Goal: Information Seeking & Learning: Learn about a topic

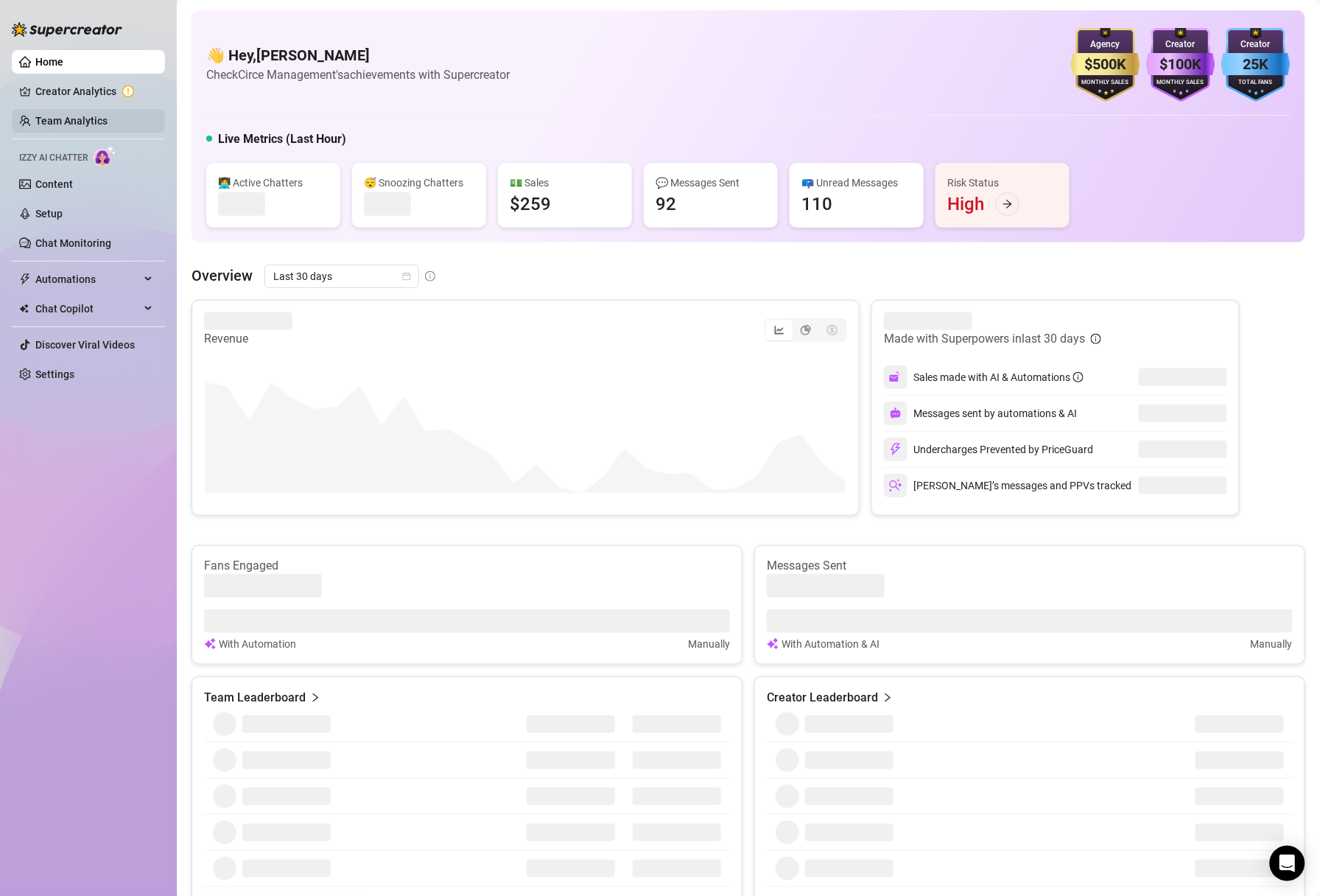
click at [67, 122] on link "Team Analytics" at bounding box center [71, 120] width 72 height 12
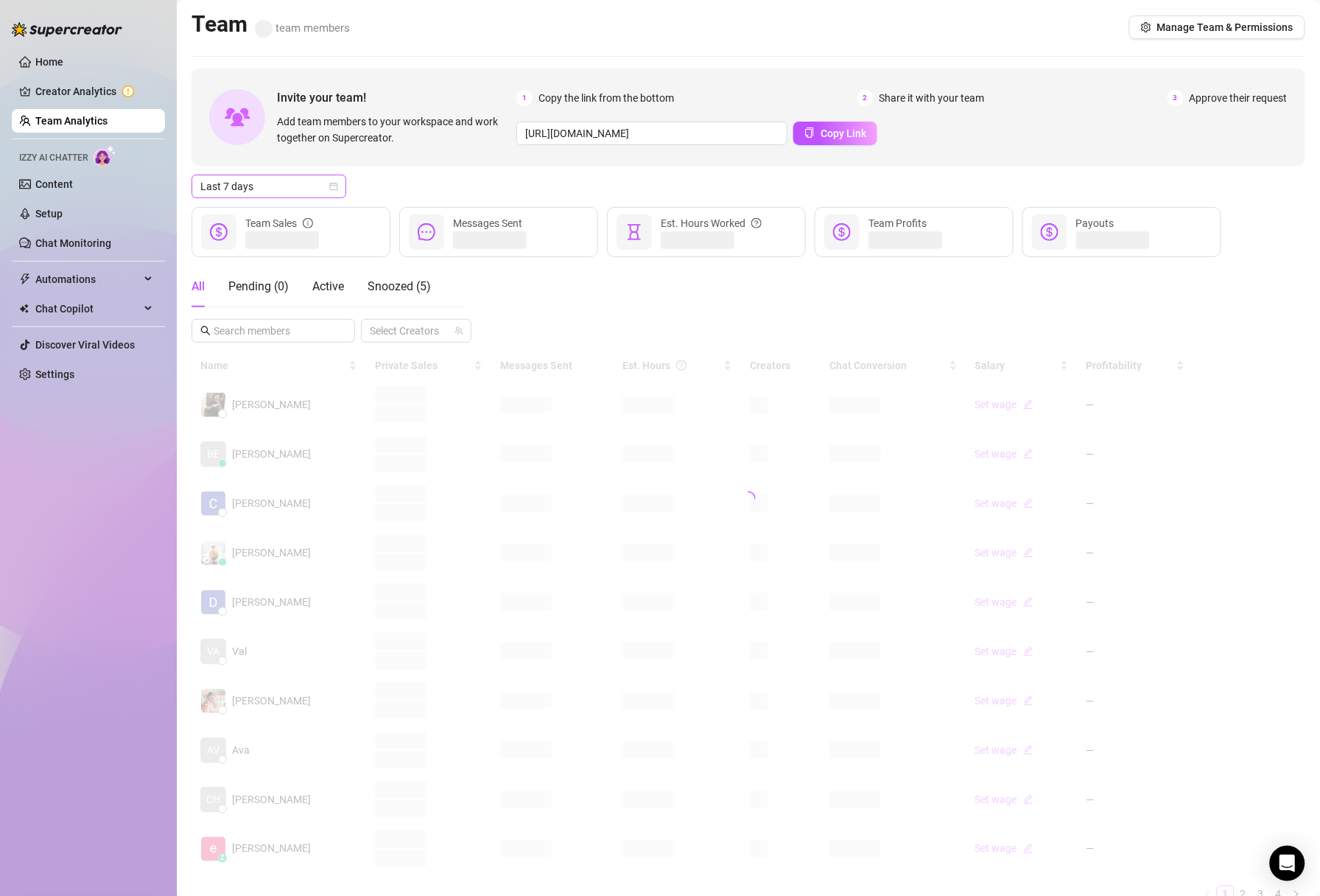
click at [339, 187] on div "Last 7 days" at bounding box center [269, 186] width 155 height 24
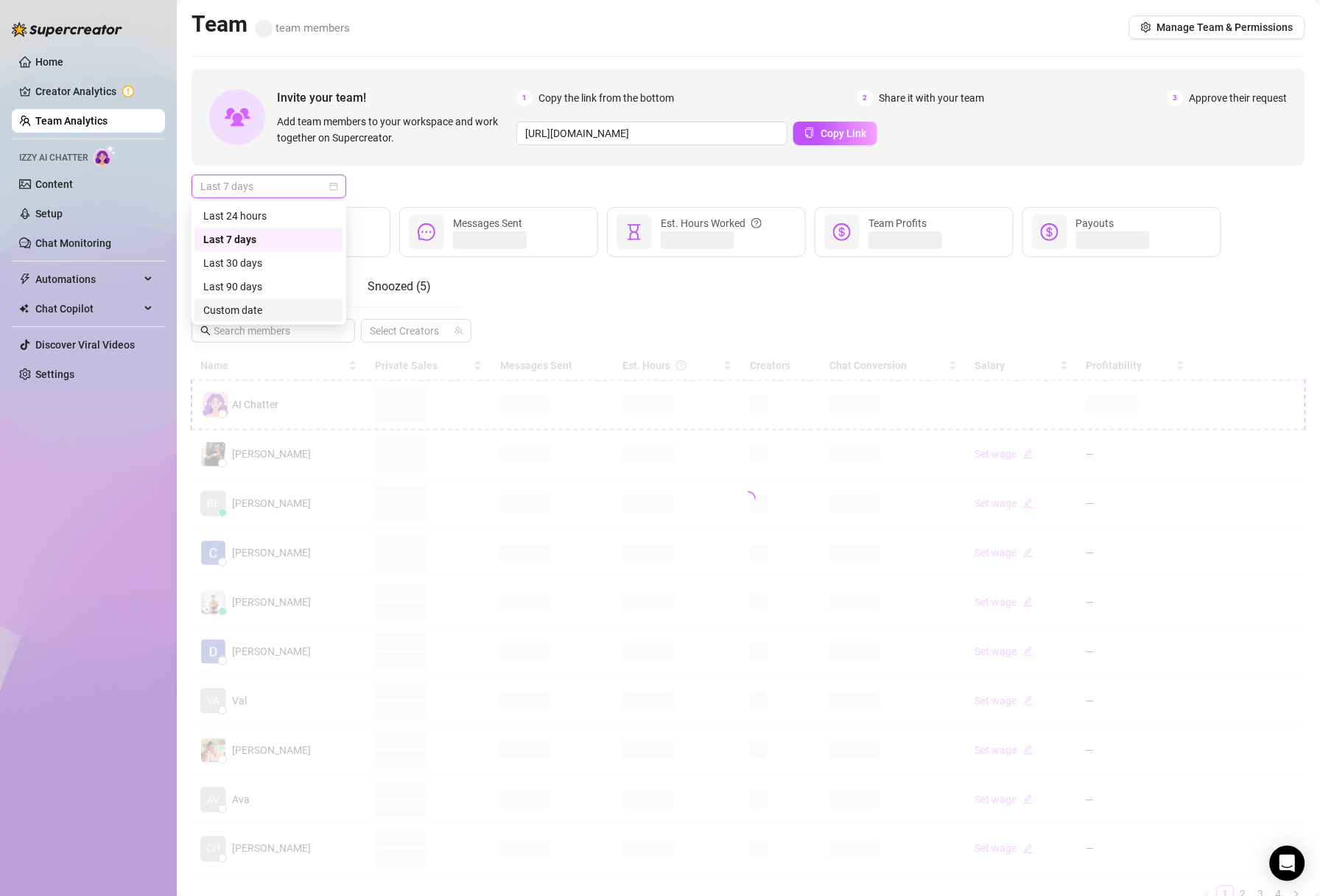
click at [257, 314] on div "Custom date" at bounding box center [269, 309] width 131 height 17
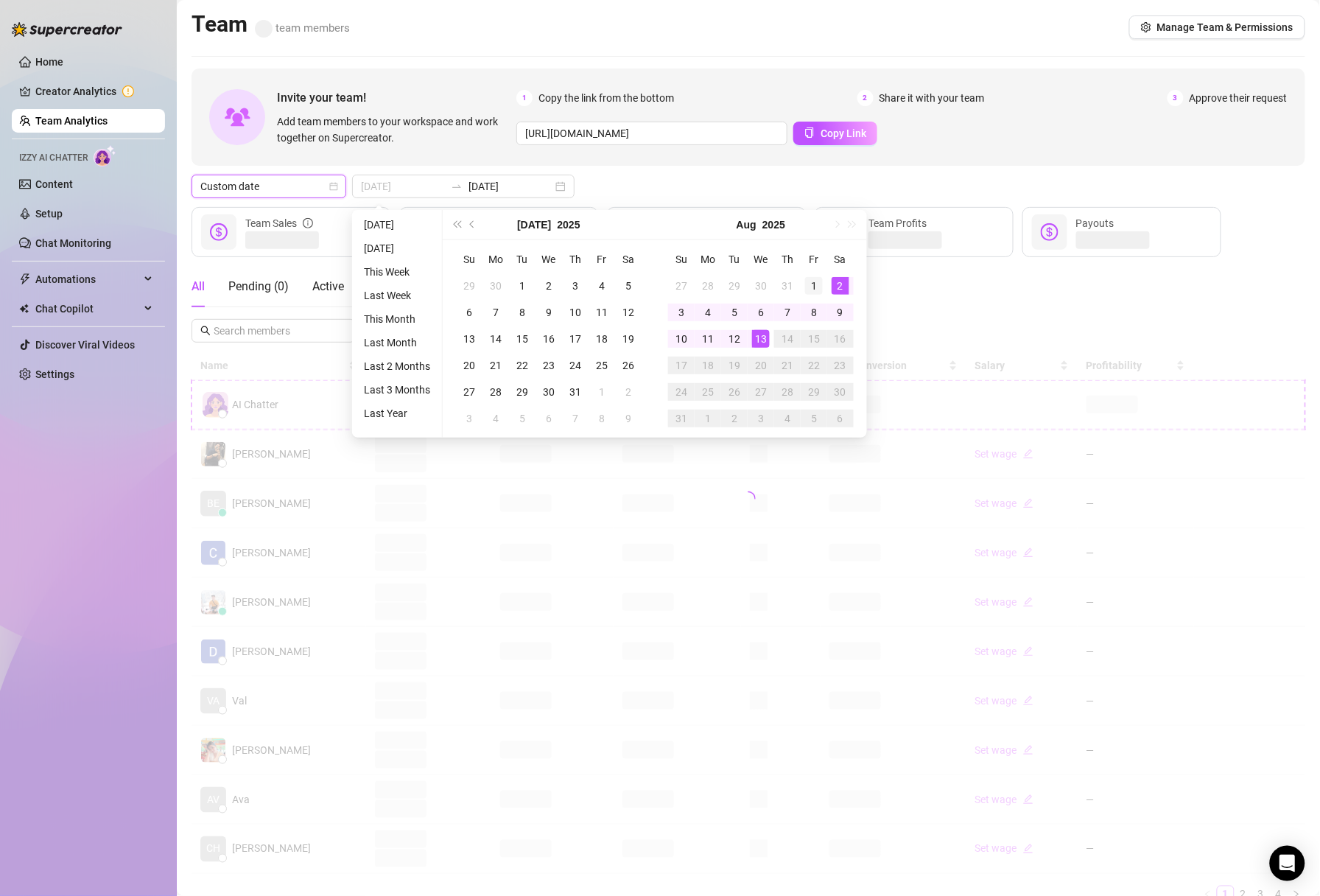
type input "[DATE]"
click at [816, 284] on div "1" at bounding box center [814, 286] width 18 height 18
type input "[DATE]"
click at [736, 335] on div "12" at bounding box center [734, 339] width 18 height 18
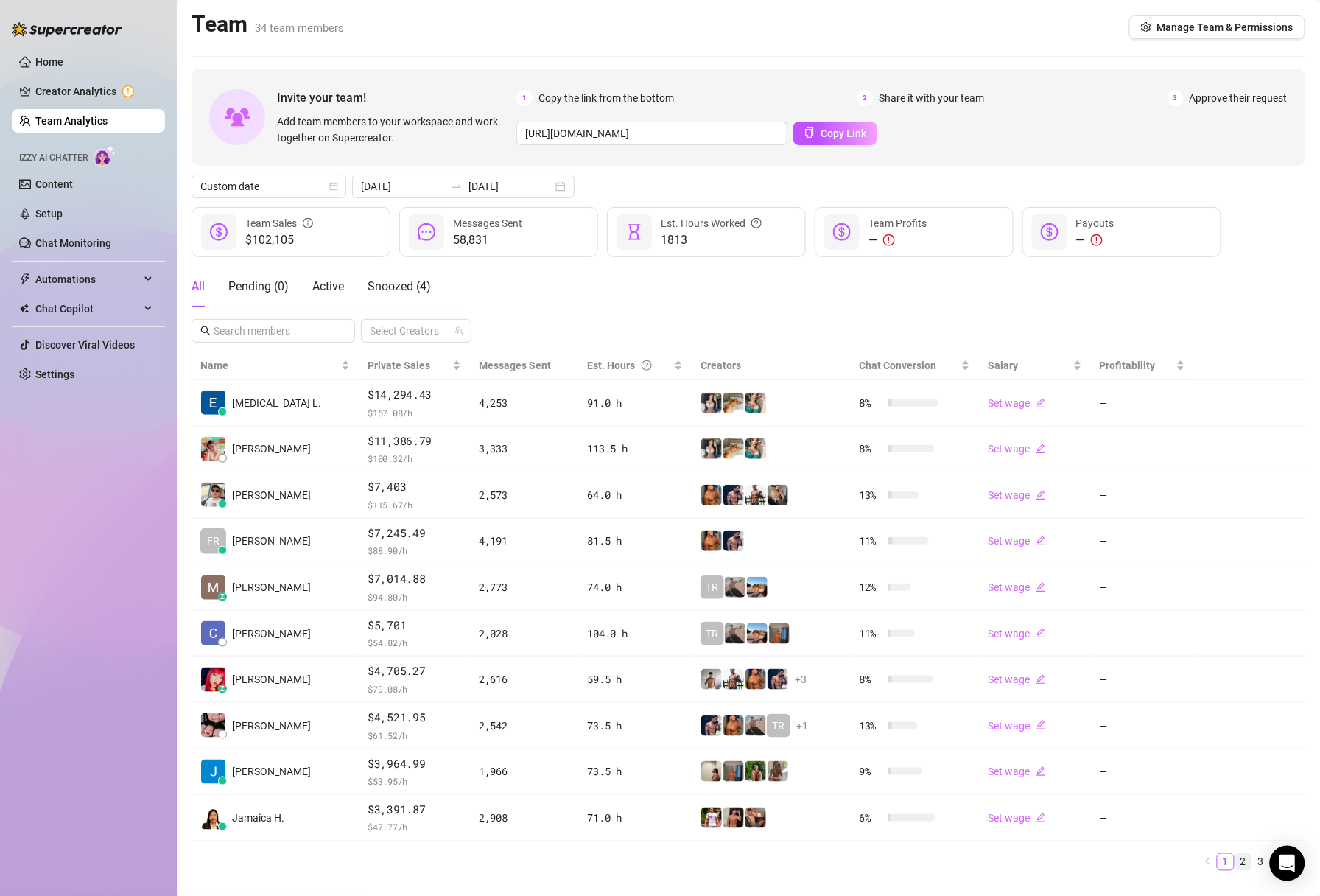
click at [1240, 864] on link "2" at bounding box center [1244, 862] width 17 height 17
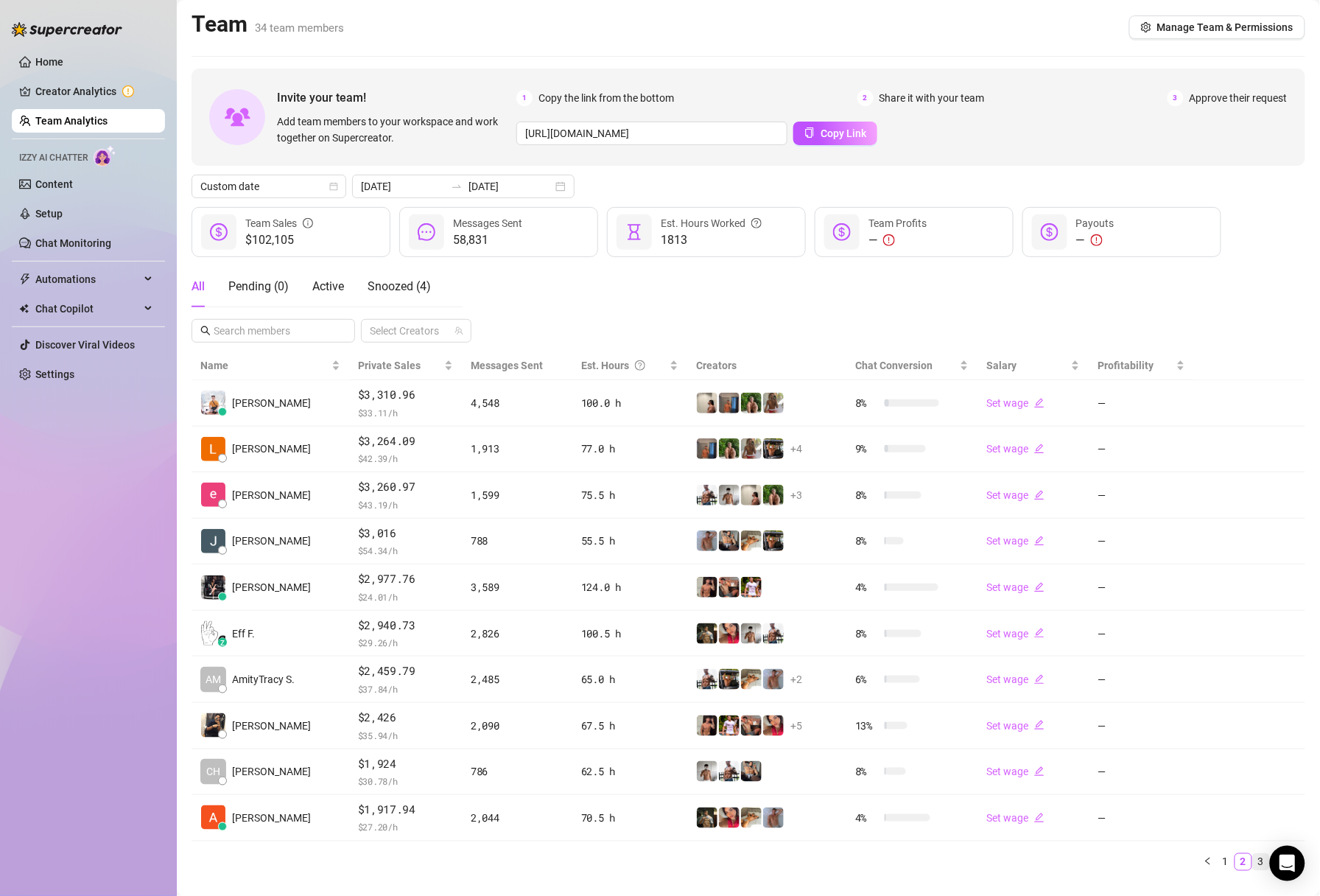
click at [1262, 867] on link "3" at bounding box center [1261, 862] width 17 height 17
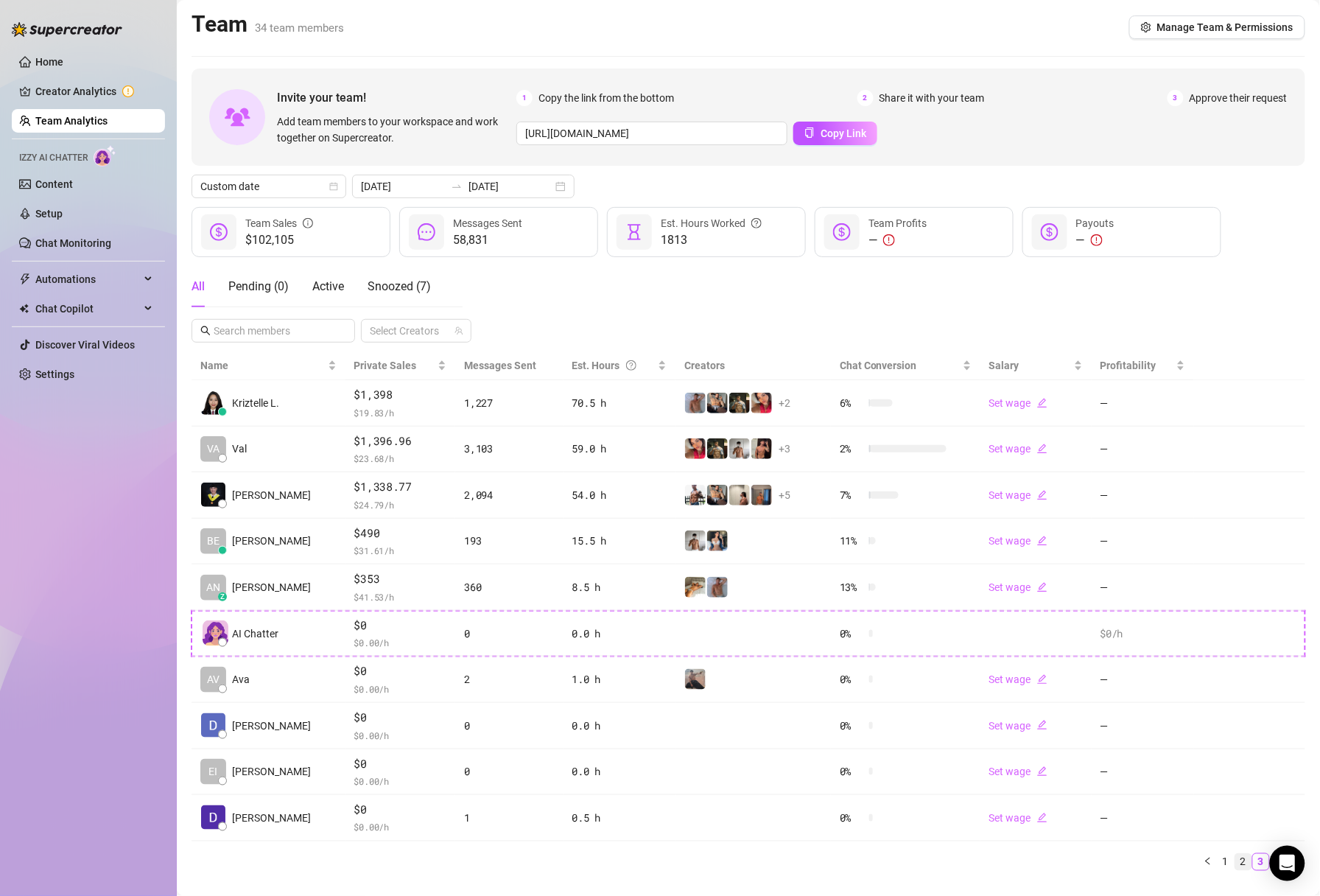
click at [1248, 855] on link "2" at bounding box center [1244, 862] width 17 height 17
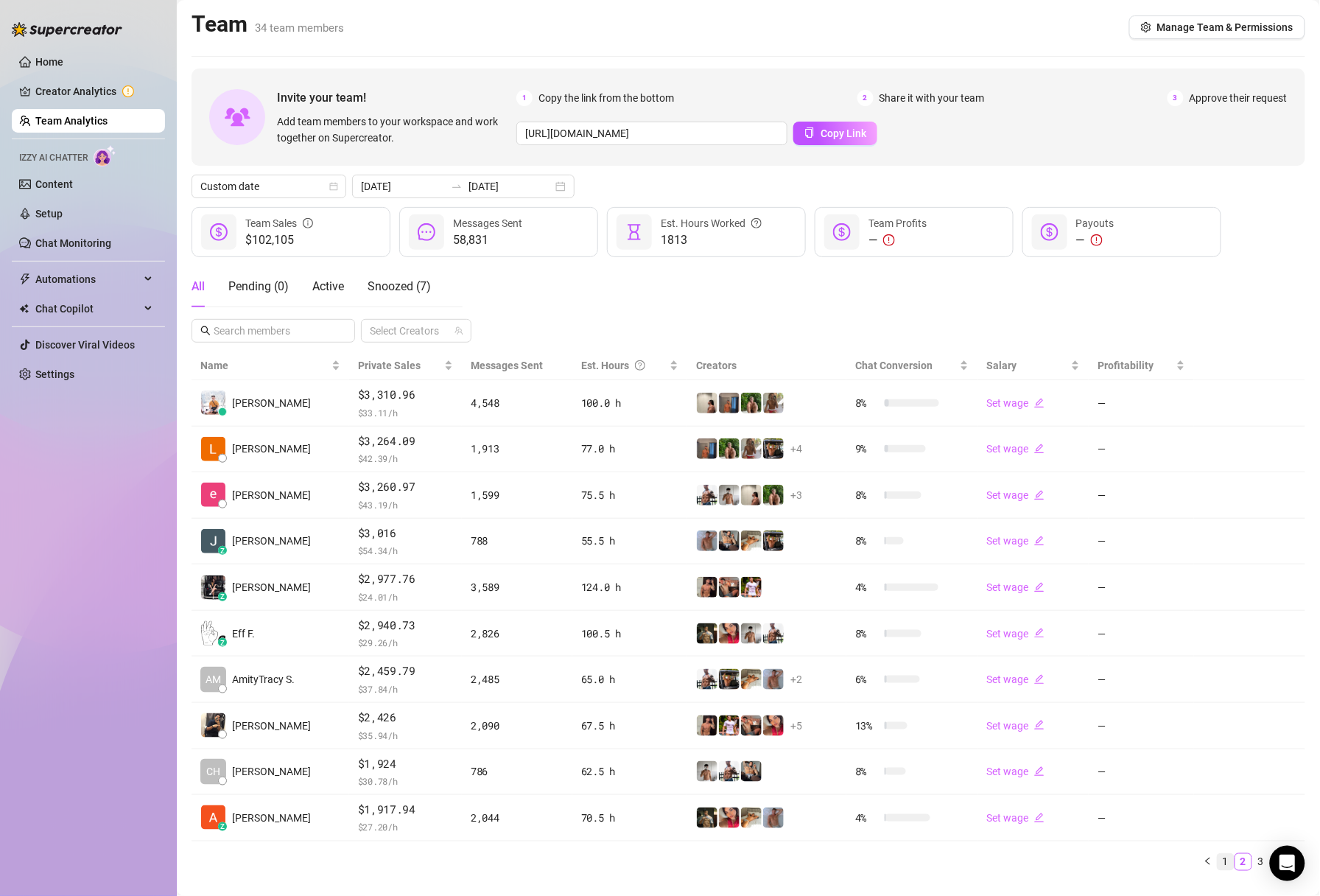
click at [1228, 866] on link "1" at bounding box center [1226, 862] width 17 height 17
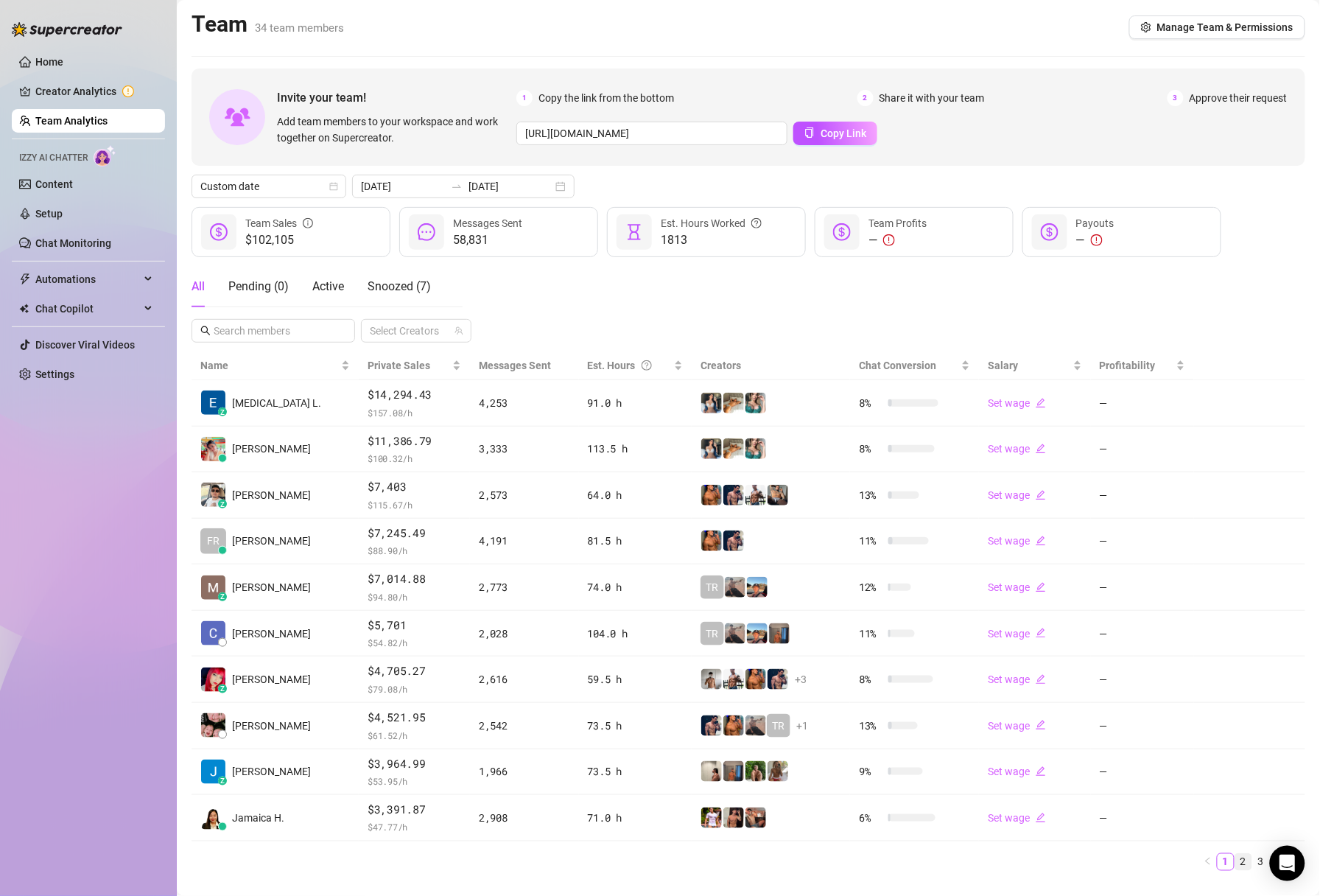
click at [1241, 869] on link "2" at bounding box center [1244, 862] width 17 height 17
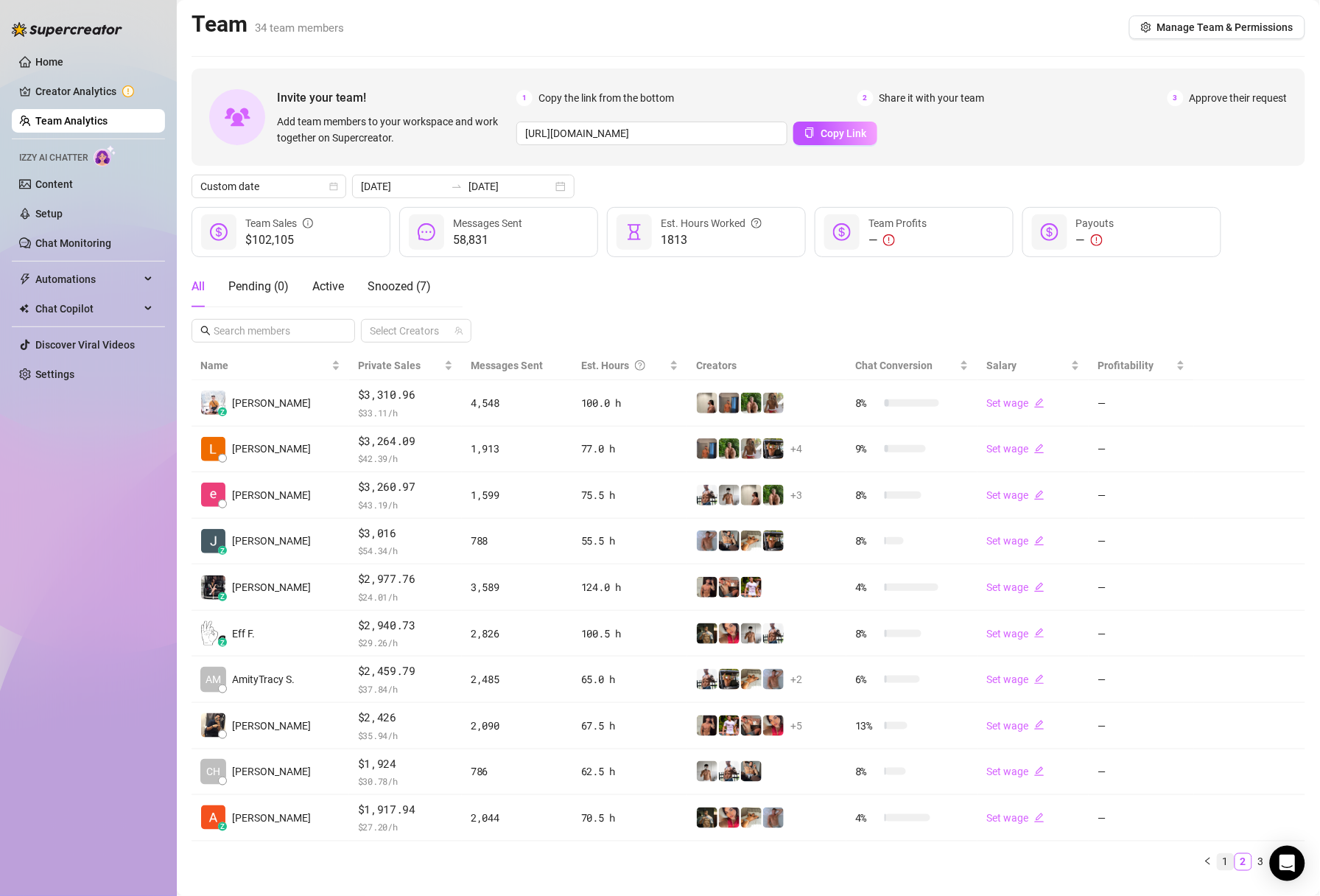
click at [1227, 870] on link "1" at bounding box center [1226, 862] width 17 height 17
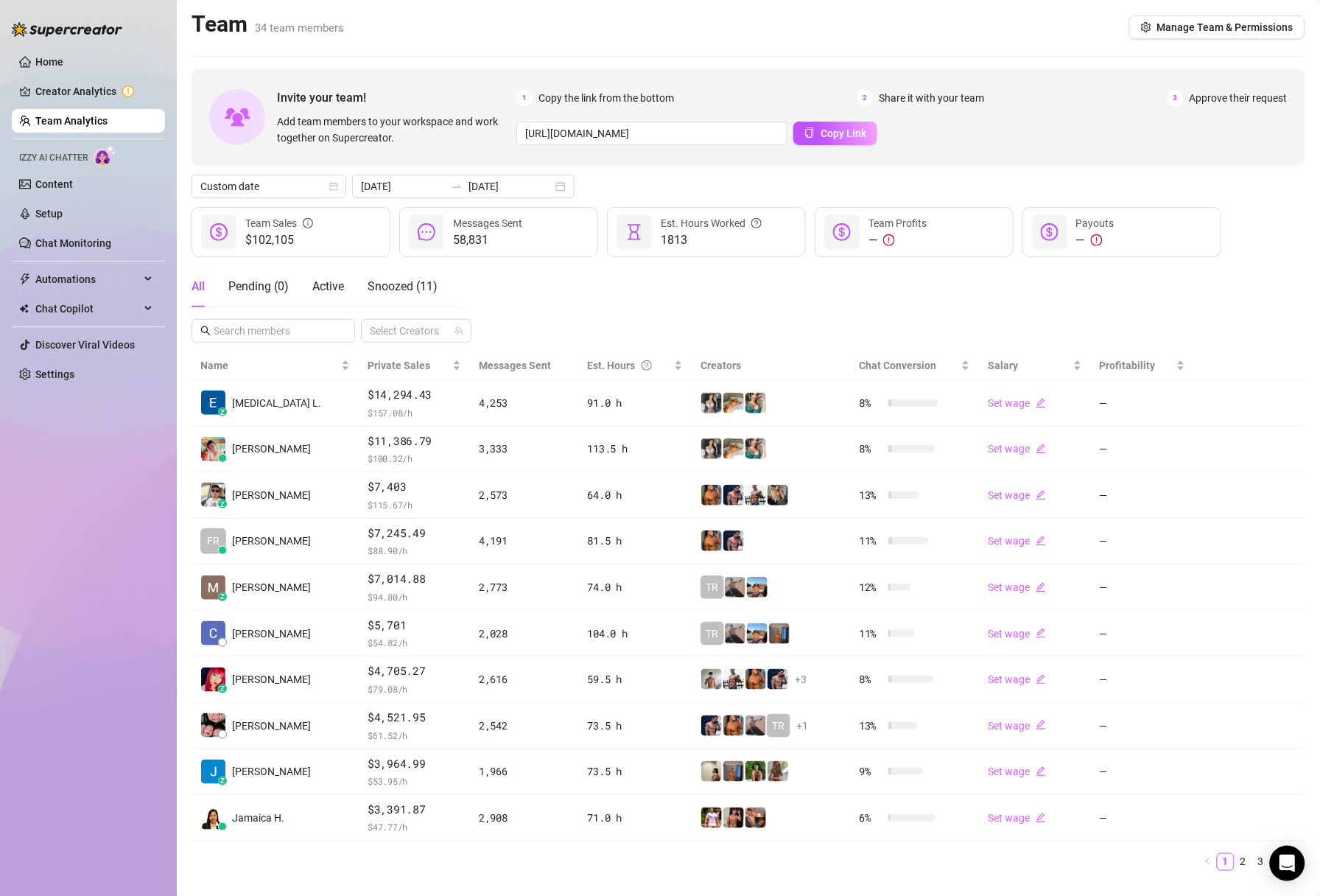
click at [795, 307] on div "All Pending ( 0 ) Active Snoozed ( 11 ) Select Creators" at bounding box center [749, 305] width 1114 height 76
click at [1248, 869] on link "2" at bounding box center [1244, 862] width 17 height 17
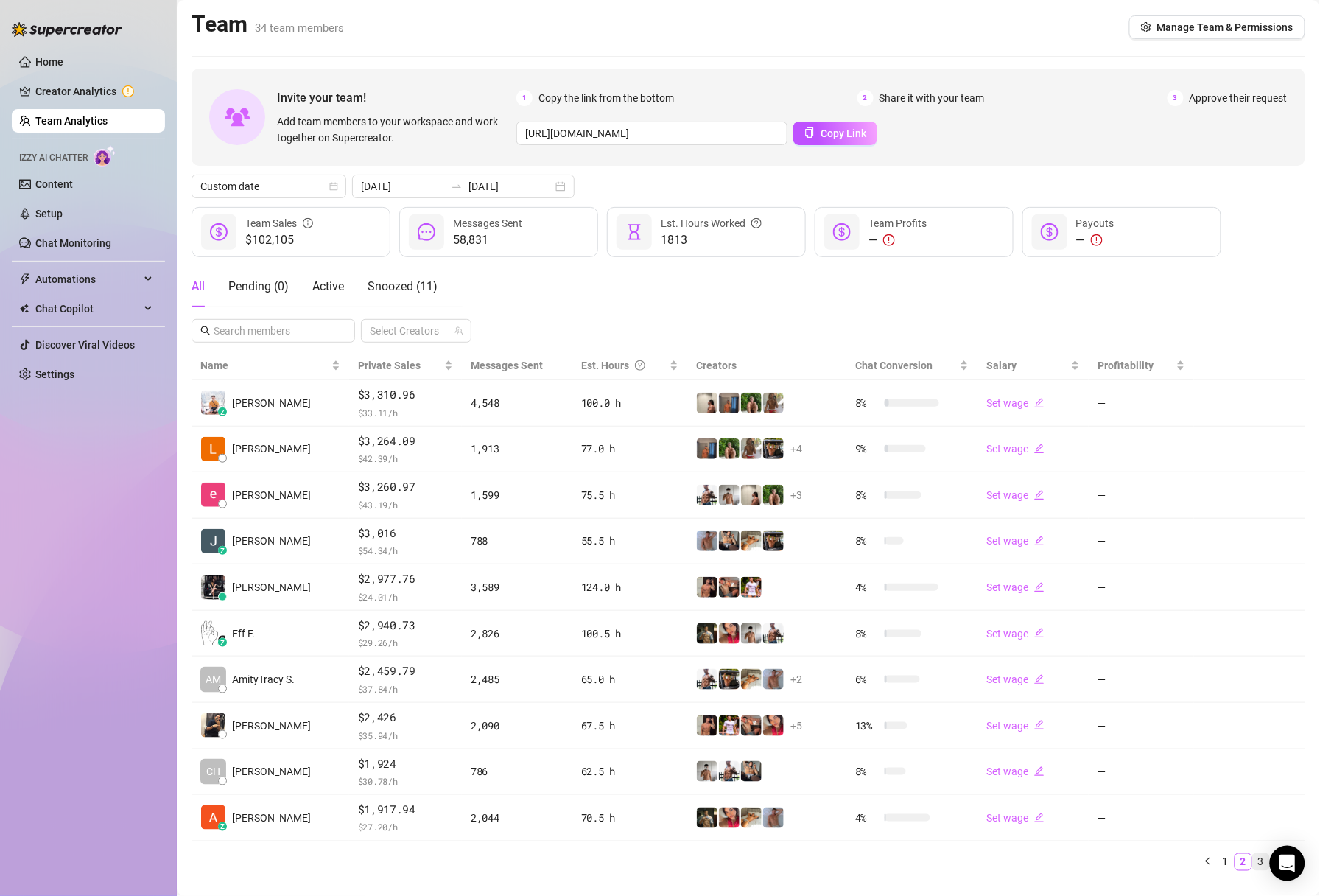
click at [1260, 865] on link "3" at bounding box center [1261, 862] width 17 height 17
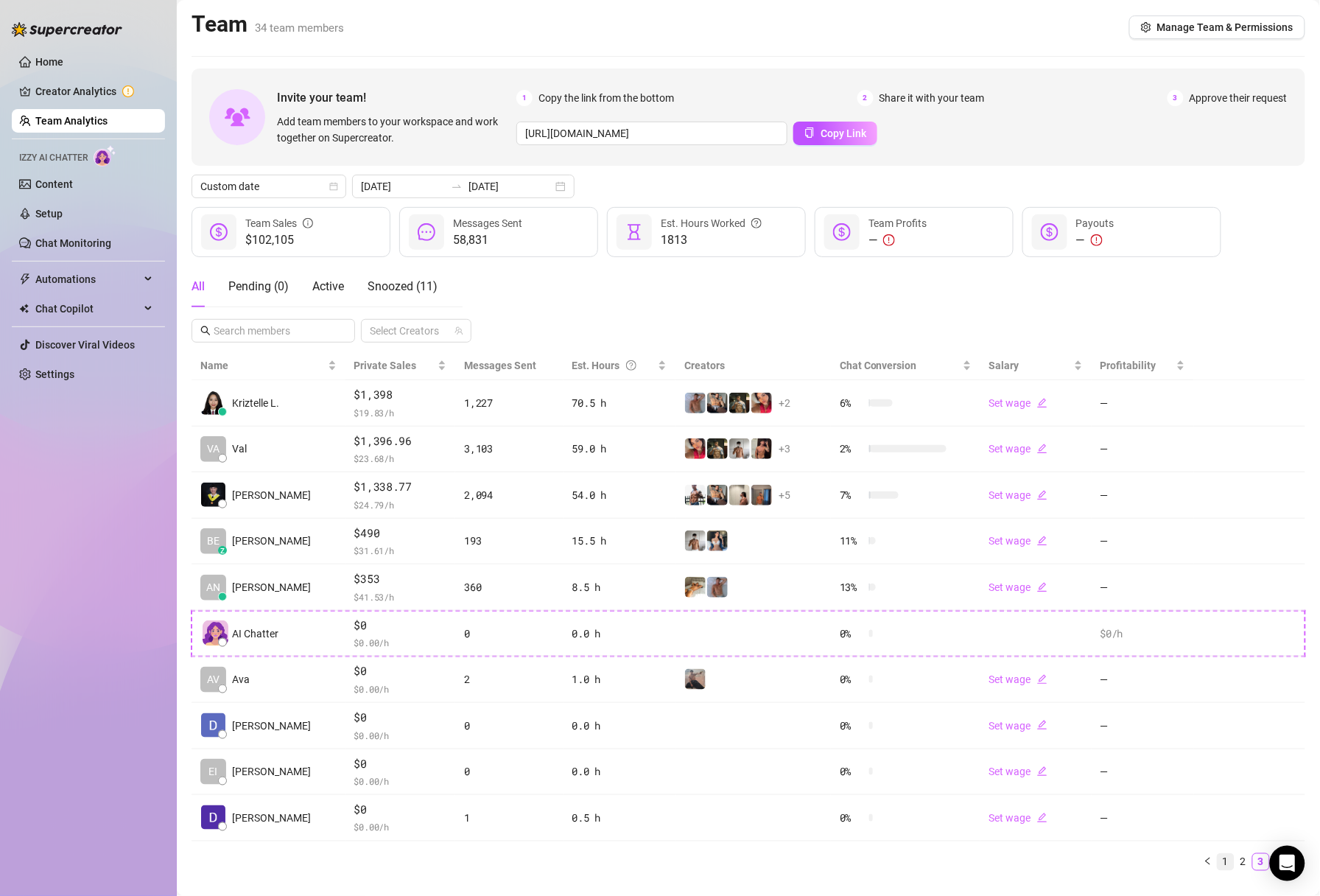
click at [1224, 869] on link "1" at bounding box center [1226, 862] width 17 height 17
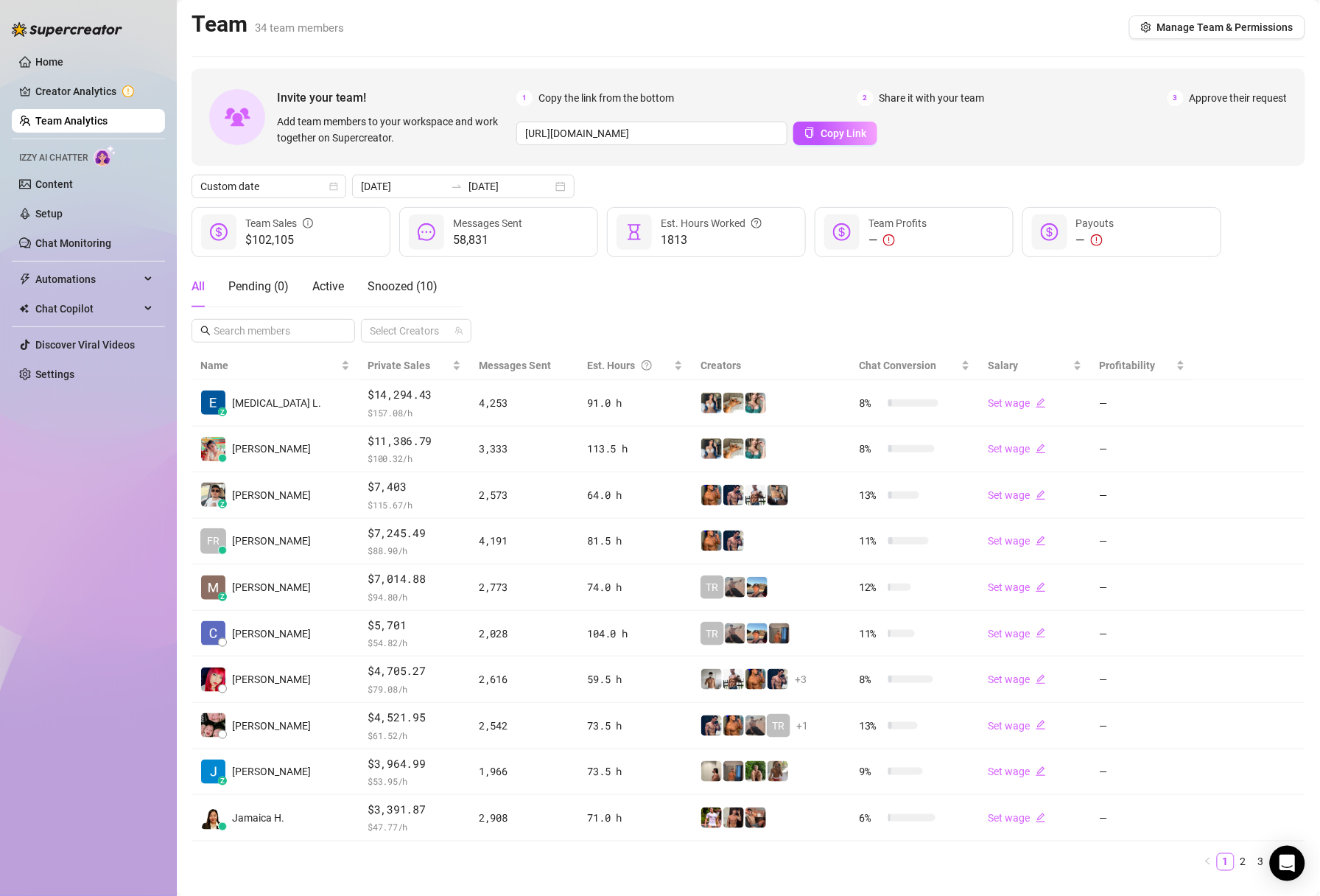
click at [696, 23] on div "Team 34 team members Manage Team & Permissions" at bounding box center [749, 27] width 1114 height 34
click at [811, 288] on div "All Pending ( 0 ) Active Snoozed ( 10 ) Select Creators" at bounding box center [749, 305] width 1114 height 76
click at [57, 506] on div "Home Creator Analytics Team Analytics Izzy AI Chatter Content Setup Chat Monito…" at bounding box center [88, 441] width 153 height 882
click at [1253, 865] on link "3" at bounding box center [1261, 862] width 17 height 17
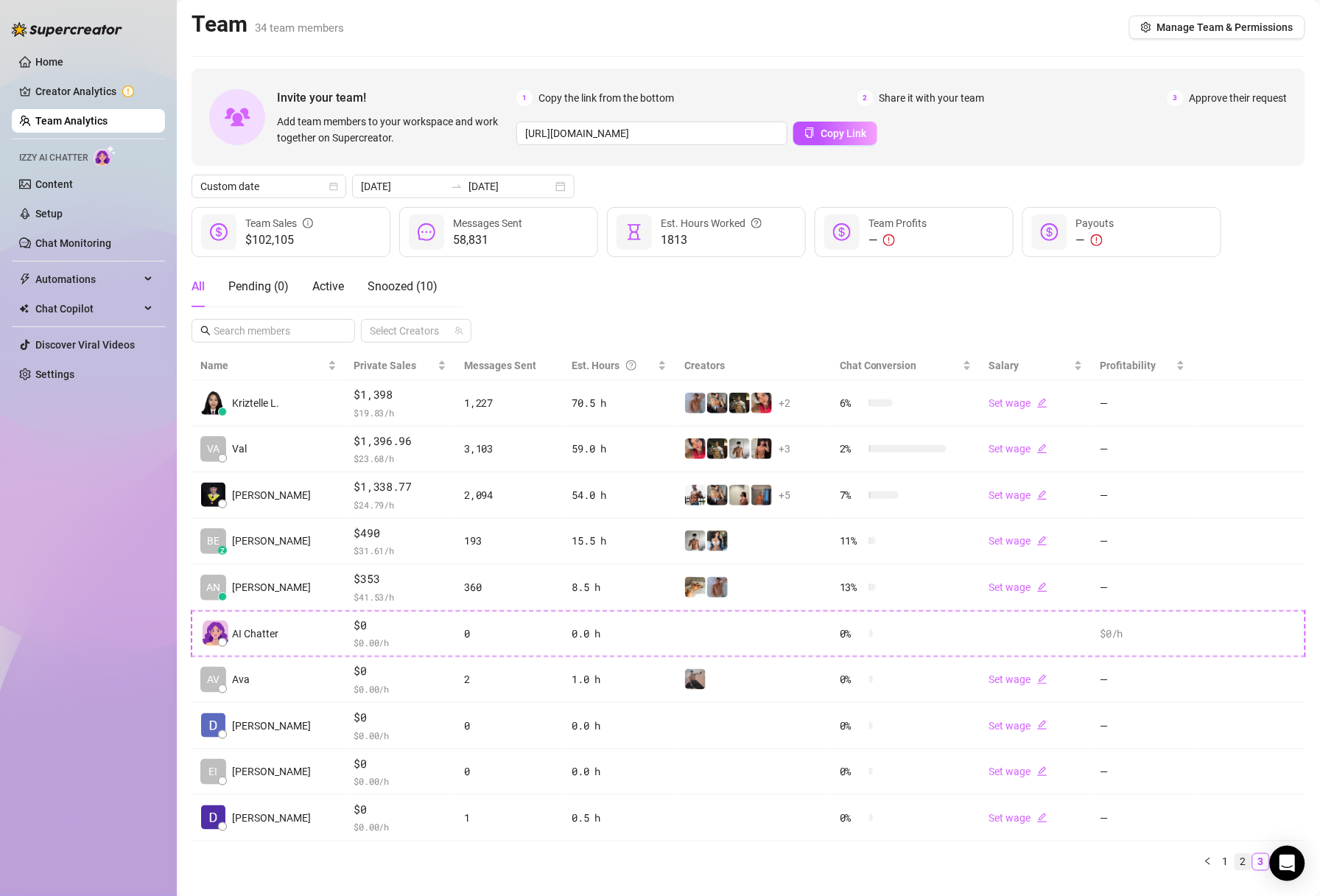
click at [1242, 867] on link "2" at bounding box center [1244, 862] width 17 height 17
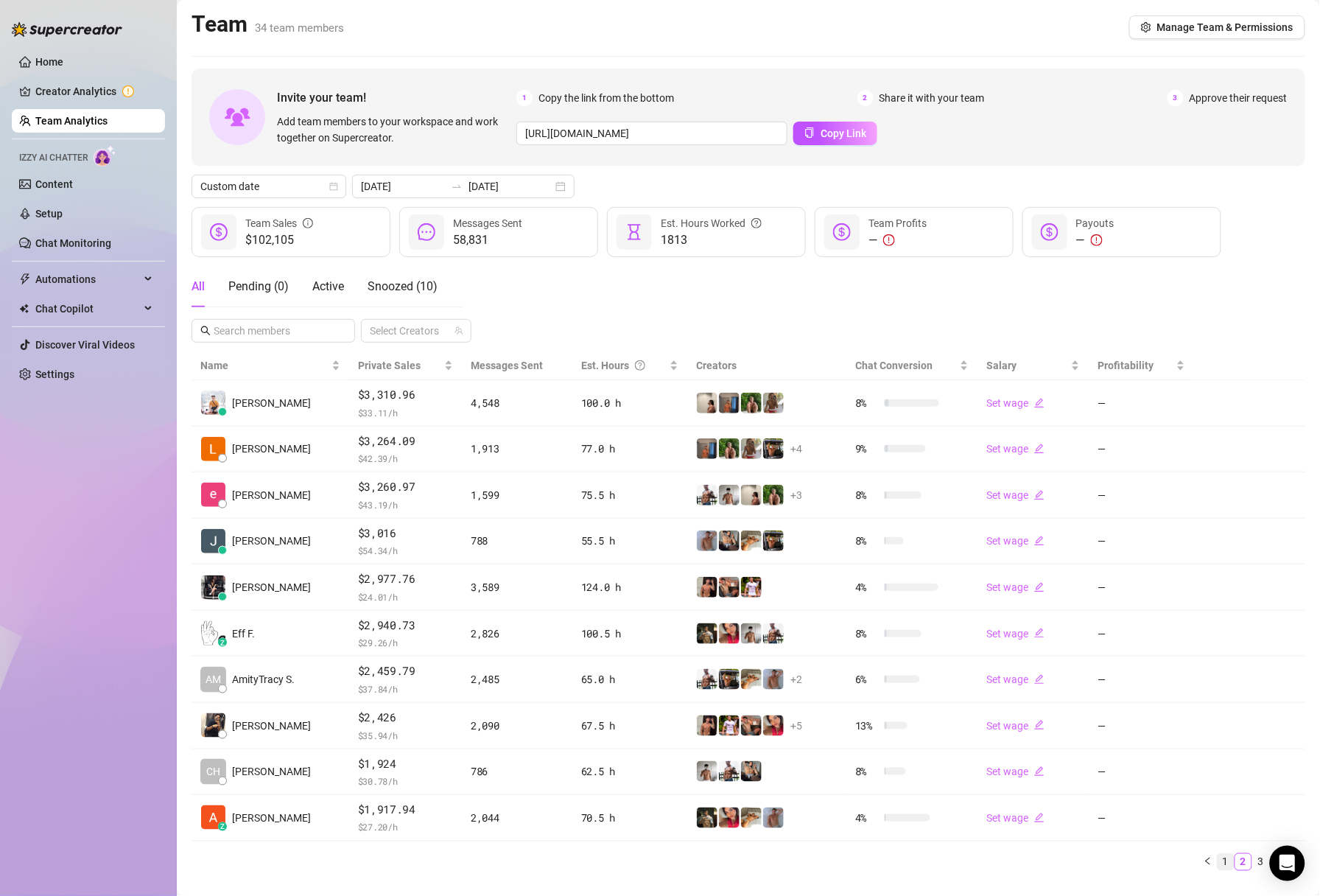
click at [1232, 866] on link "1" at bounding box center [1226, 862] width 17 height 17
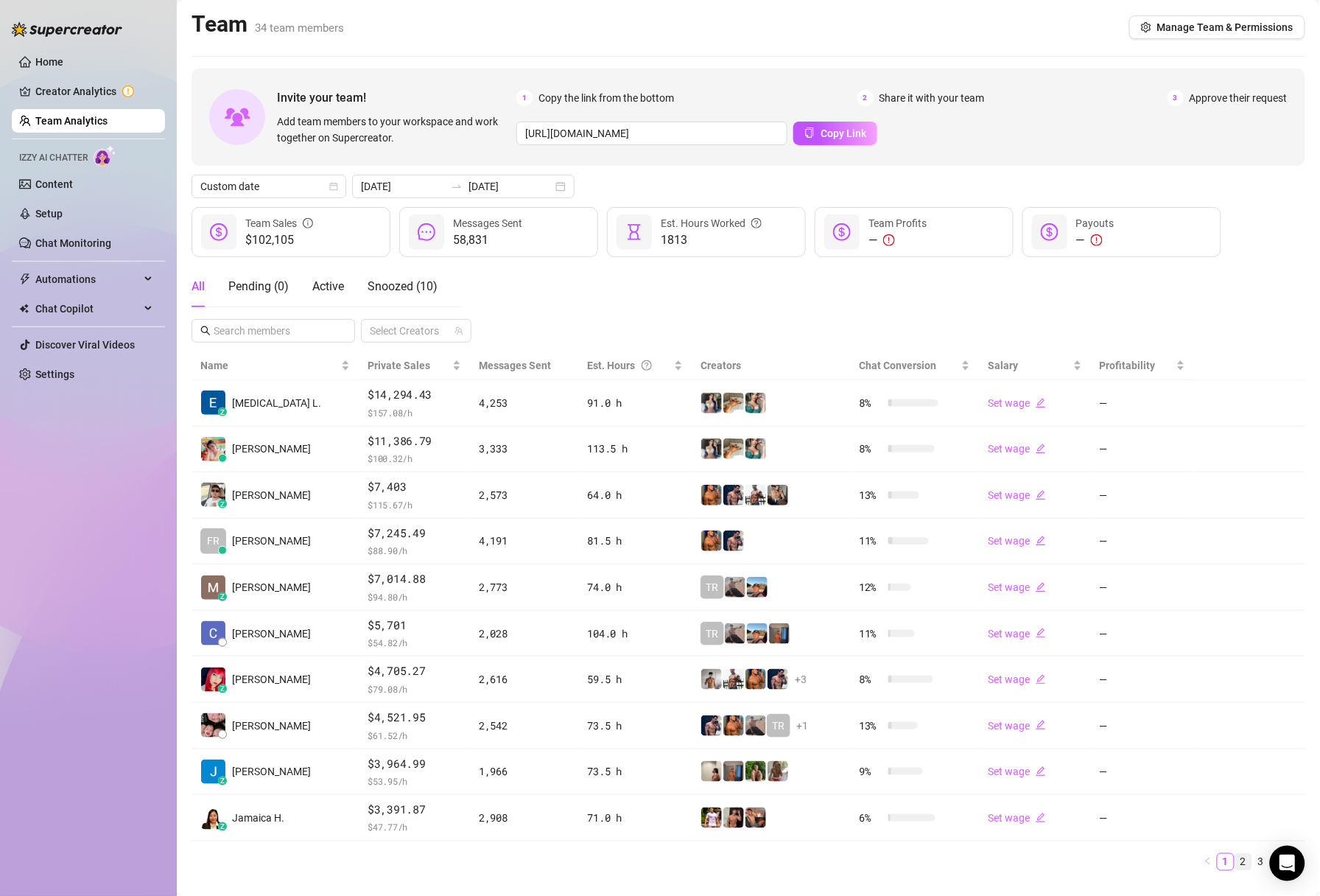
click at [1249, 866] on link "2" at bounding box center [1244, 862] width 17 height 17
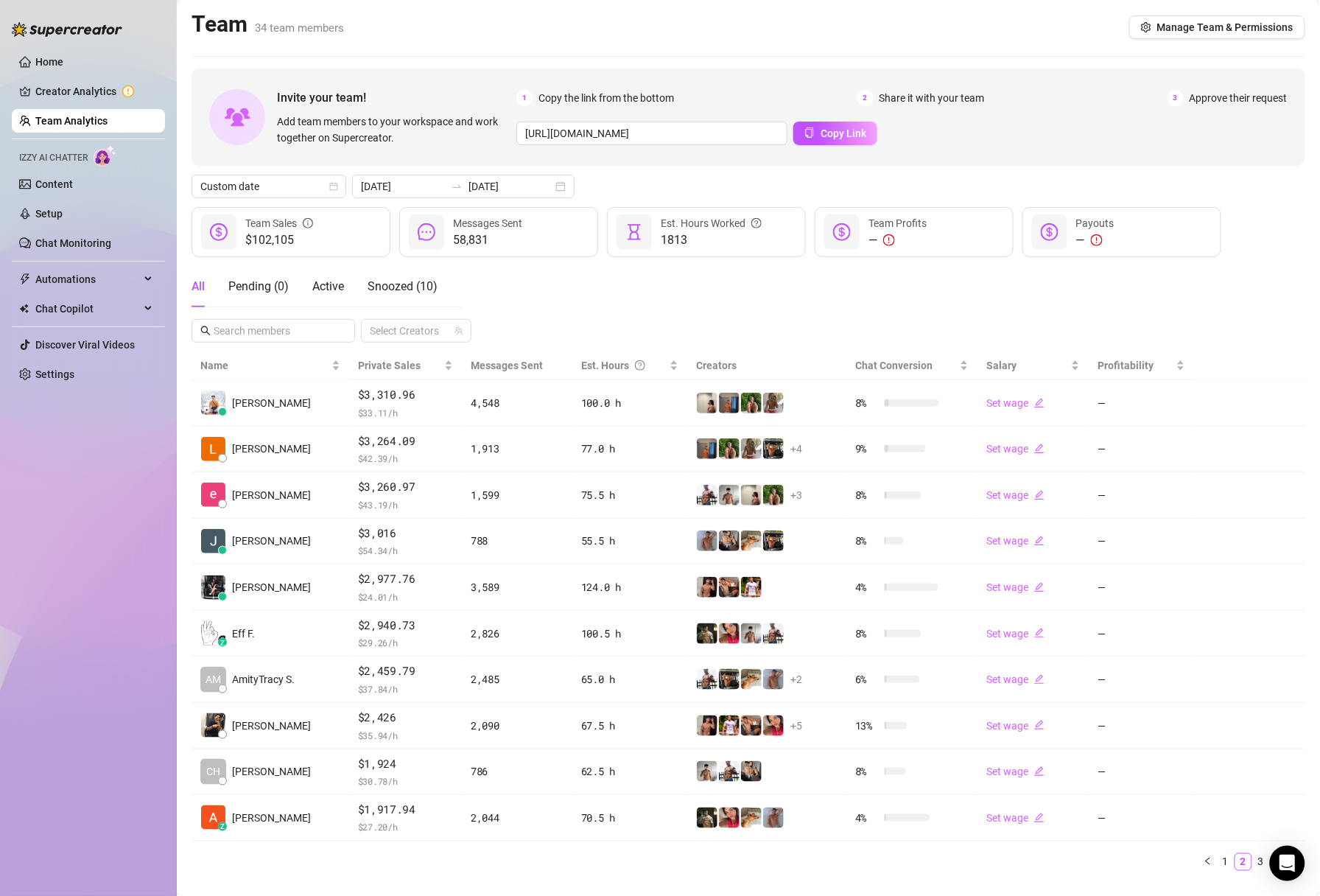
click at [784, 309] on div "All Pending ( 0 ) Active Snoozed ( 10 ) Select Creators" at bounding box center [749, 305] width 1114 height 76
click at [1227, 864] on link "1" at bounding box center [1226, 862] width 17 height 17
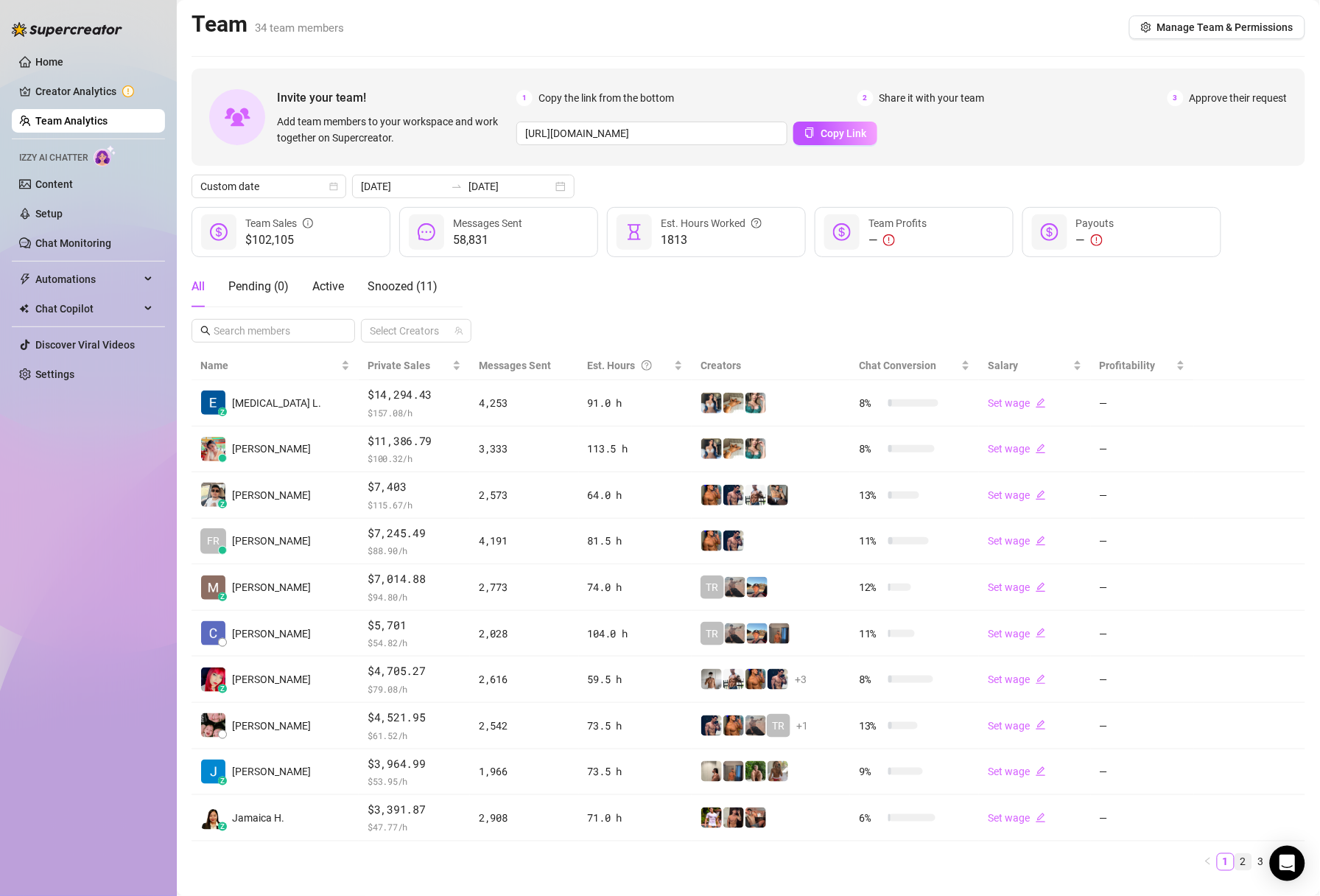
click at [1246, 865] on link "2" at bounding box center [1244, 862] width 17 height 17
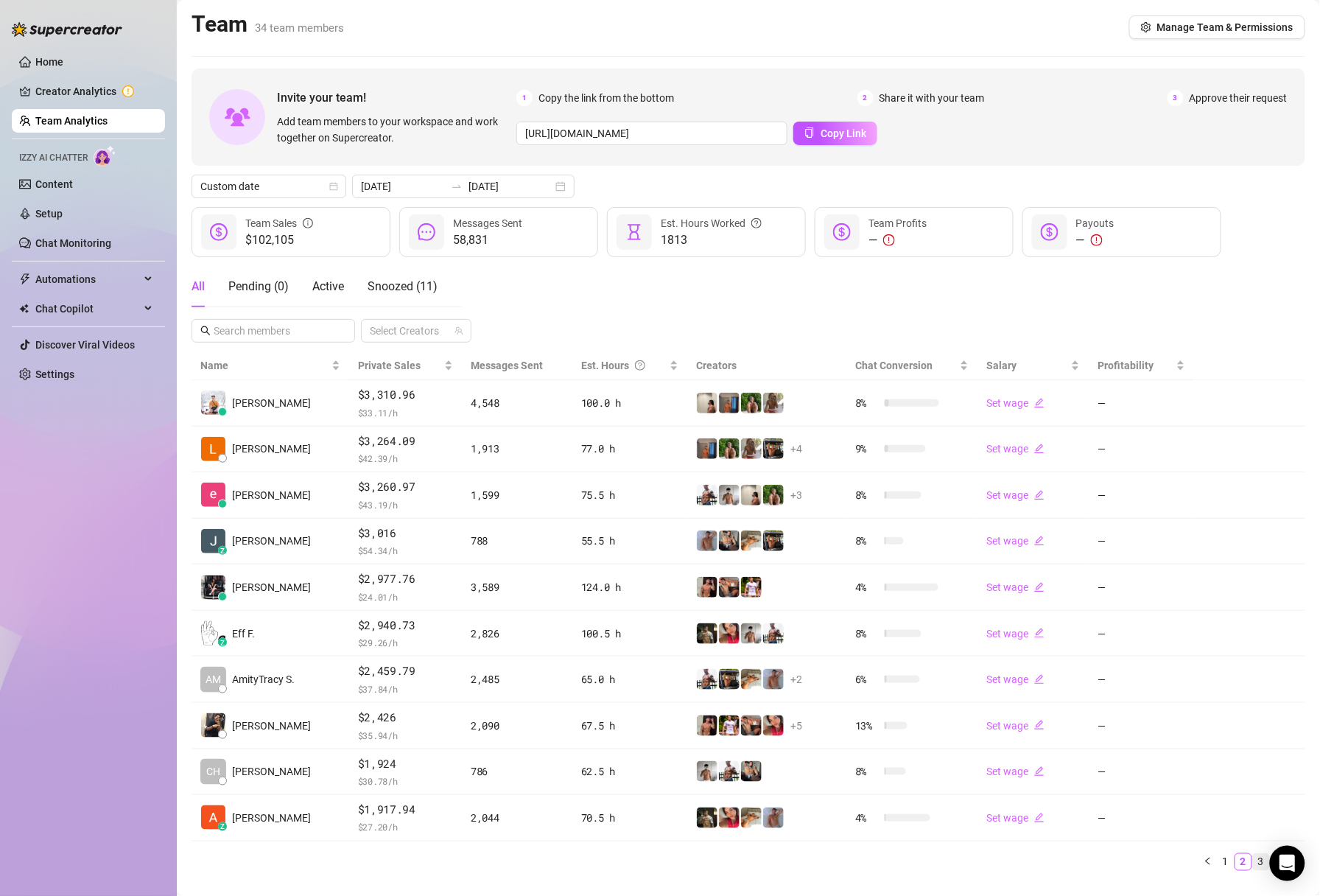
click at [1260, 865] on link "3" at bounding box center [1261, 862] width 17 height 17
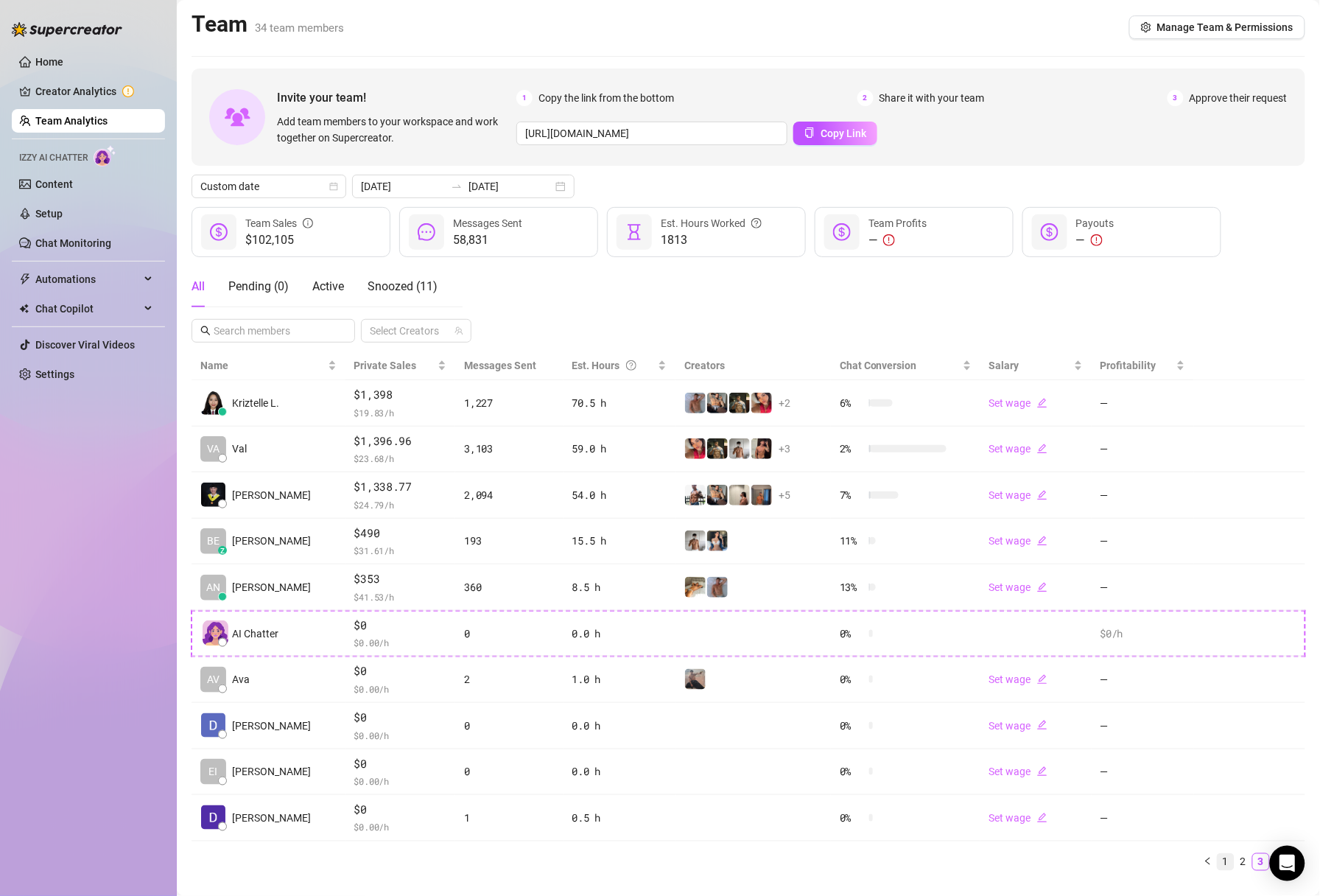
click at [1223, 863] on link "1" at bounding box center [1226, 862] width 17 height 17
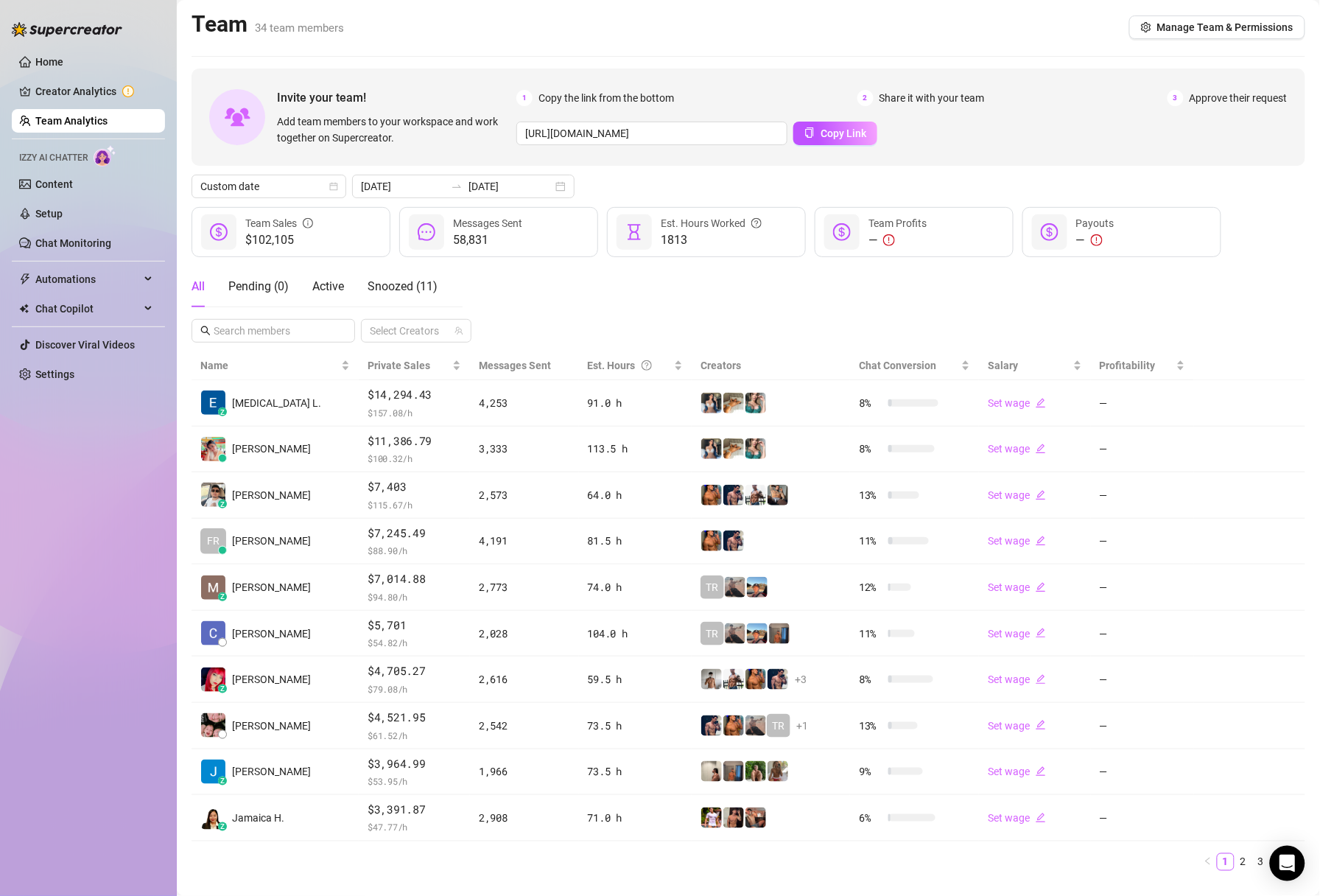
click at [834, 299] on div "All Pending ( 0 ) Active Snoozed ( 11 ) Select Creators" at bounding box center [749, 305] width 1114 height 76
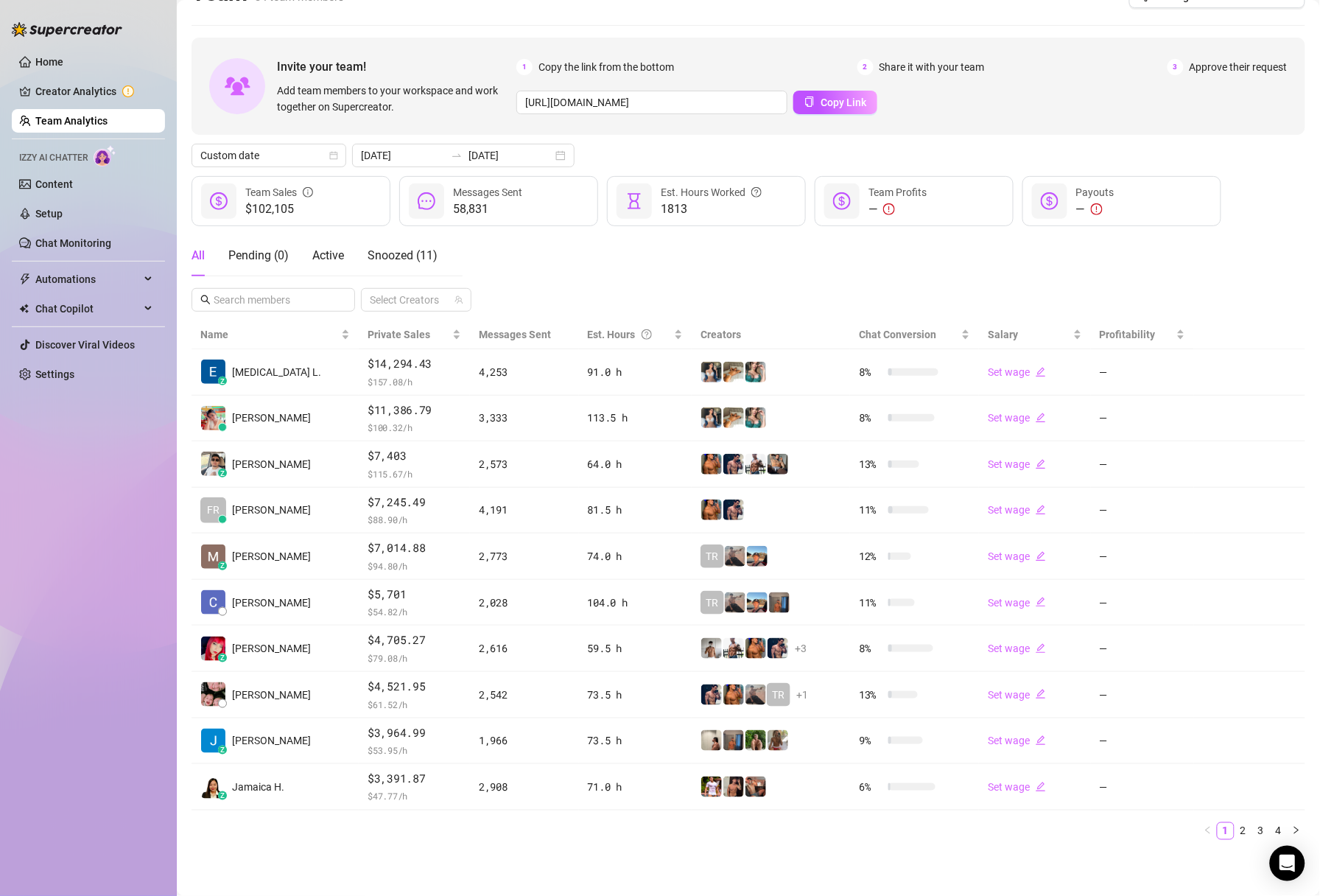
click at [736, 258] on div "All Pending ( 0 ) Active Snoozed ( 11 ) Select Creators" at bounding box center [749, 273] width 1114 height 76
click at [1245, 832] on link "2" at bounding box center [1244, 830] width 17 height 17
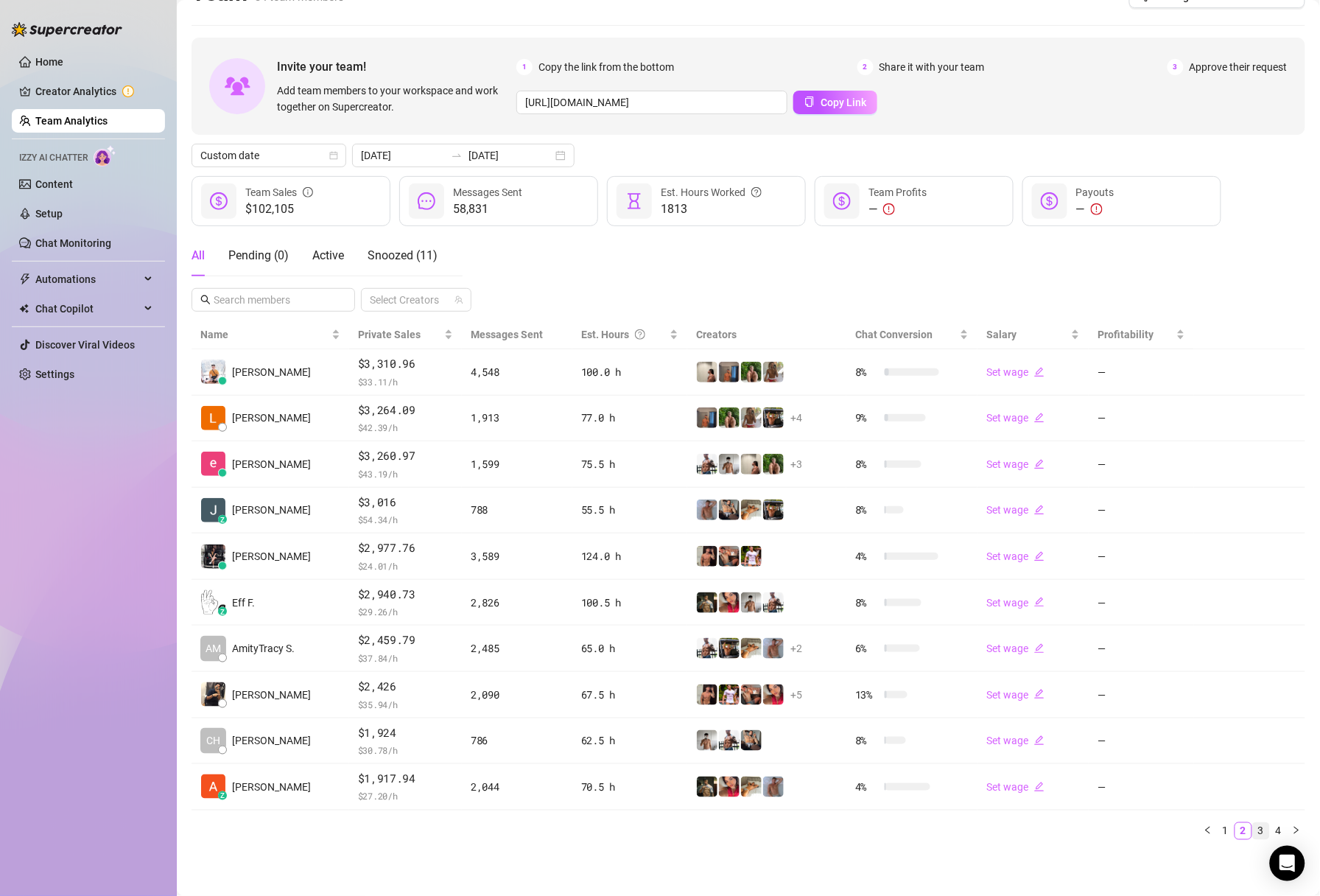
click at [1260, 835] on link "3" at bounding box center [1261, 830] width 17 height 17
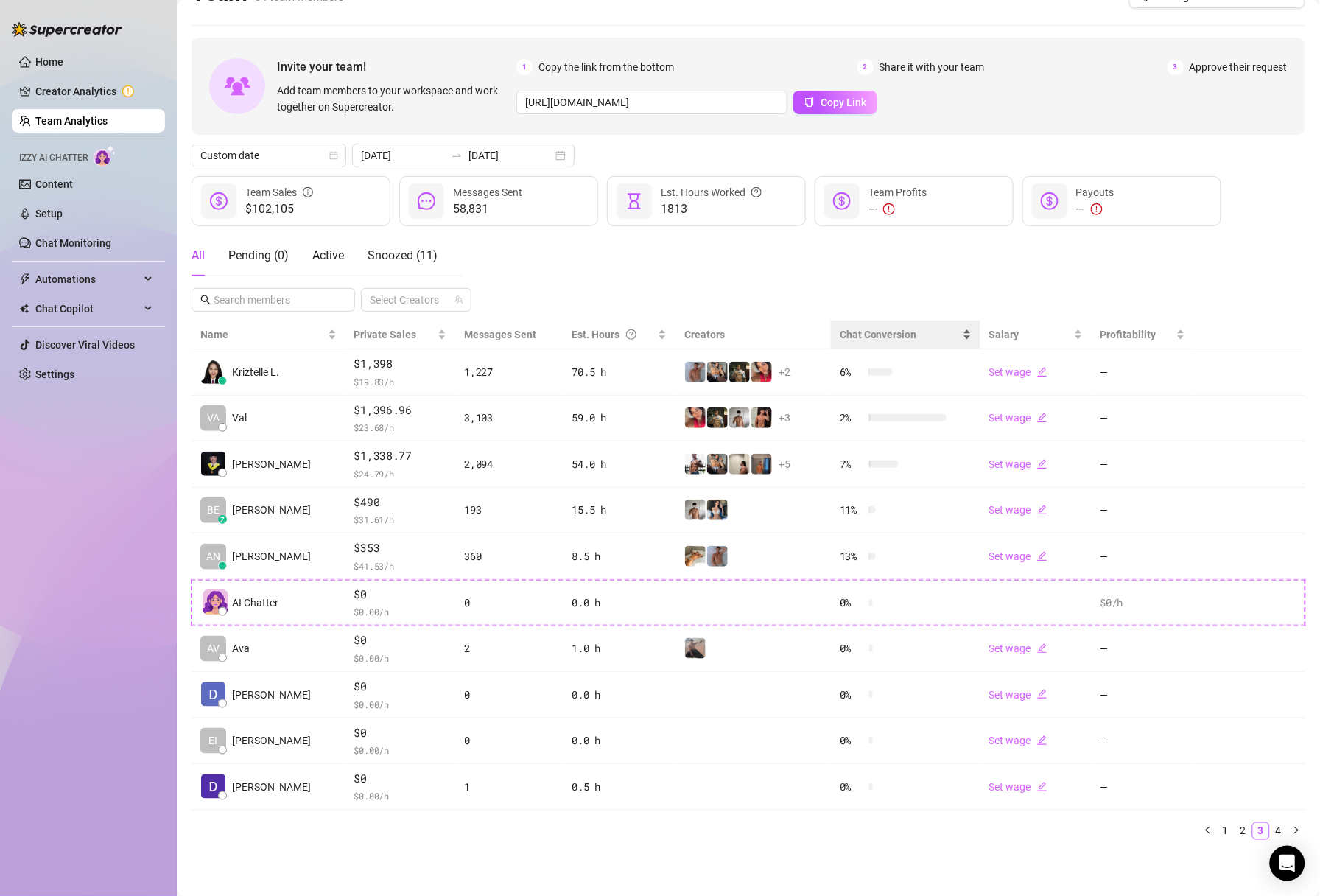
click at [963, 338] on div "Chat Conversion" at bounding box center [906, 334] width 132 height 17
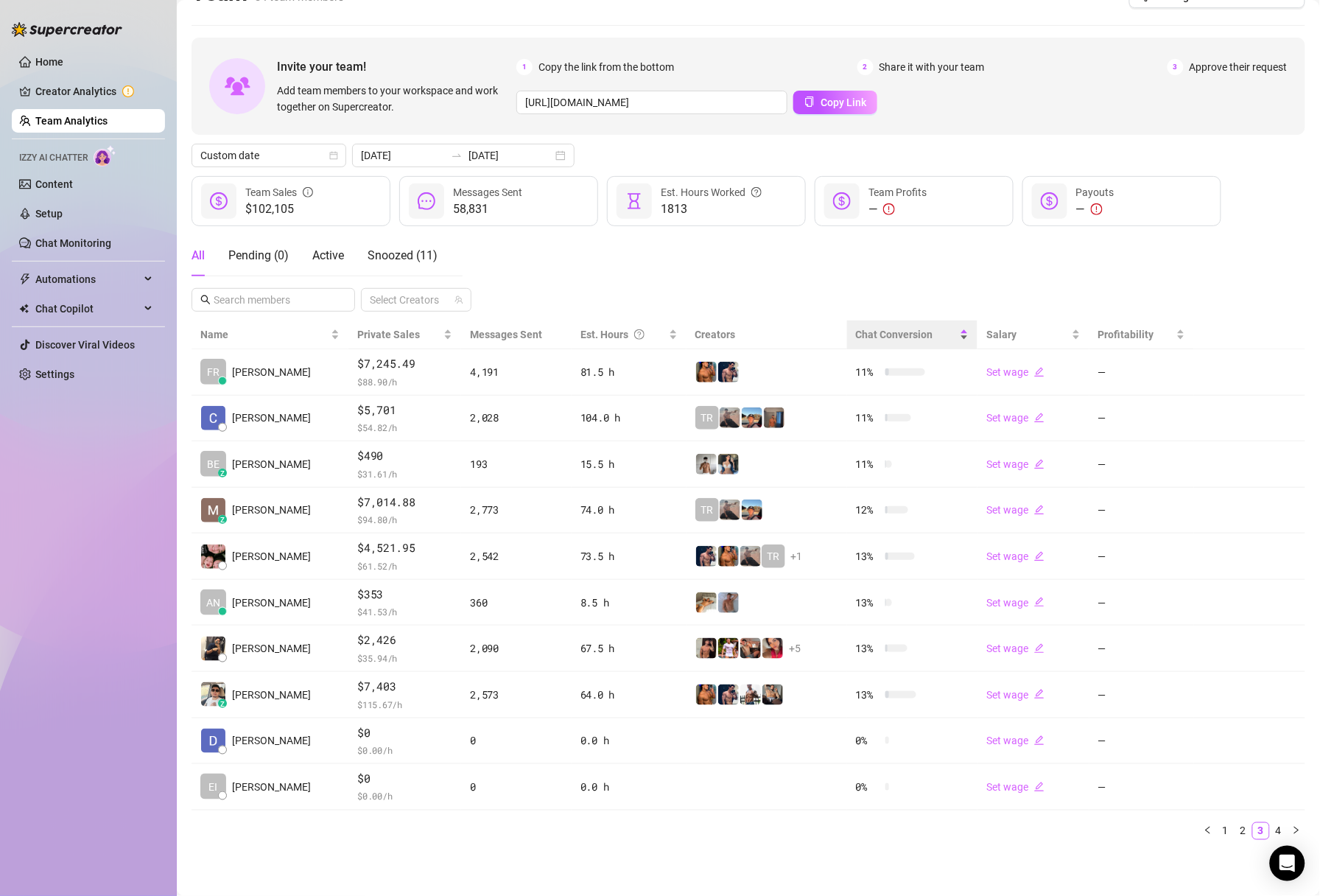
click at [965, 338] on div "Chat Conversion" at bounding box center [913, 334] width 114 height 17
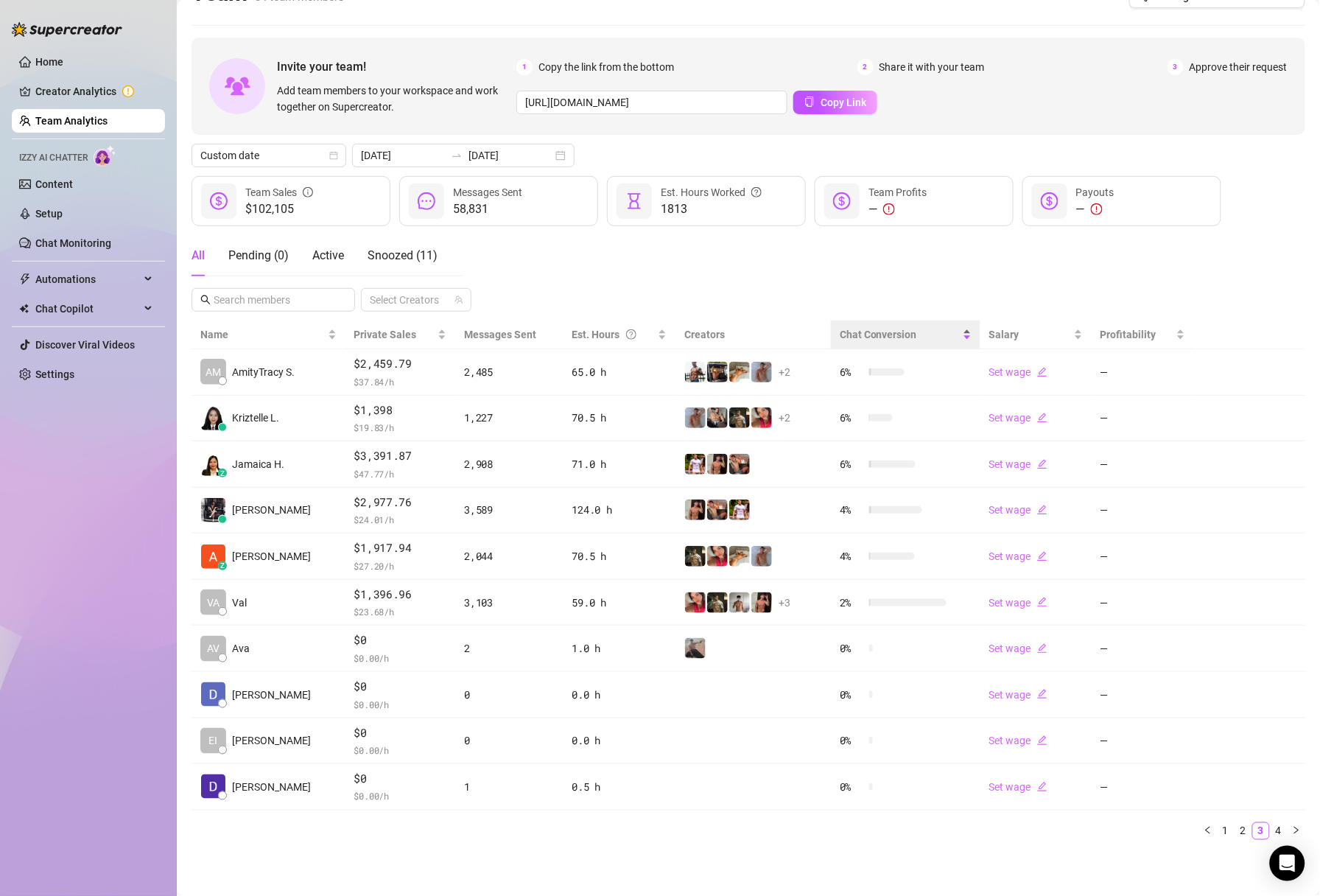
click at [966, 332] on div "Chat Conversion" at bounding box center [906, 334] width 132 height 17
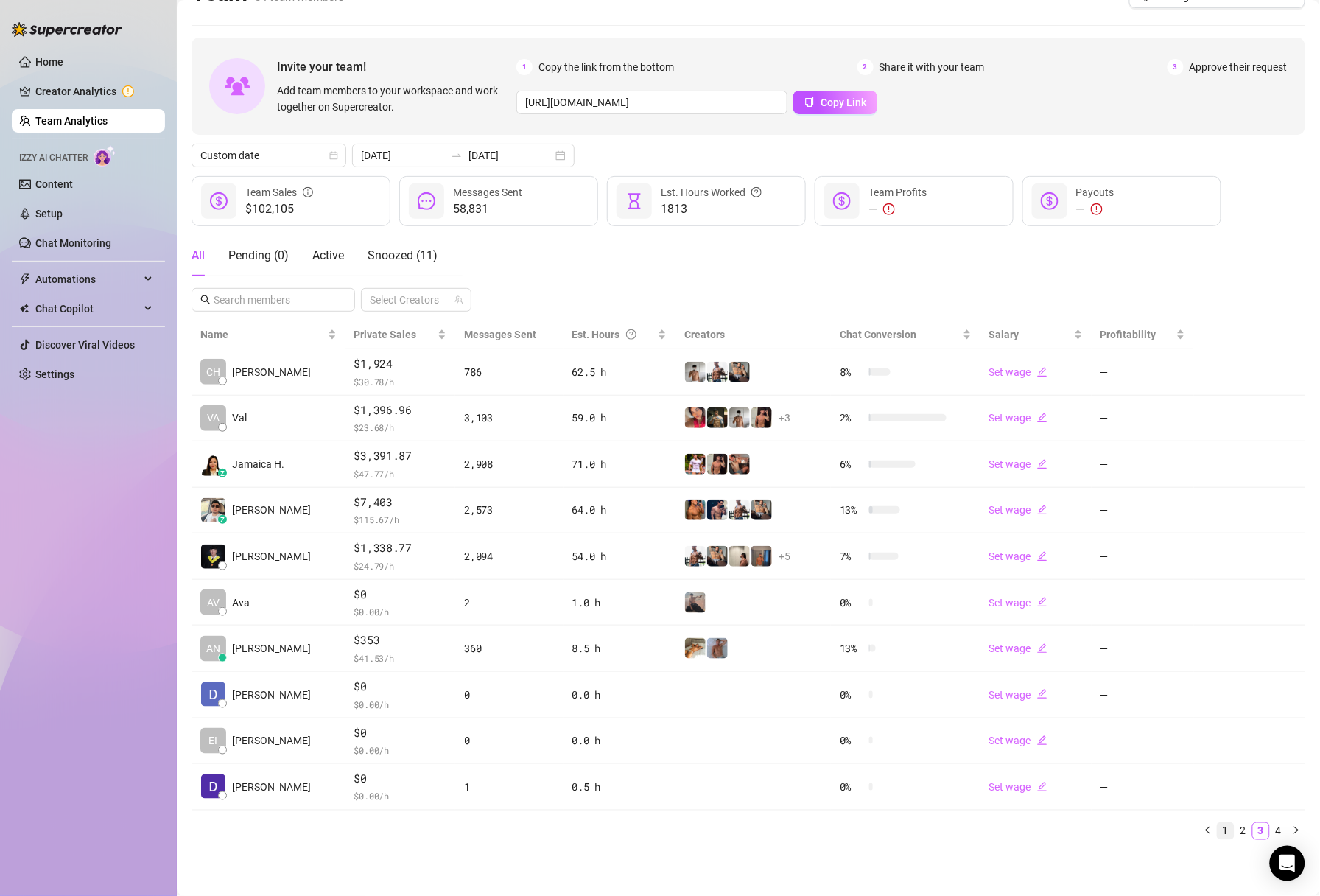
click at [1225, 835] on link "1" at bounding box center [1226, 830] width 17 height 17
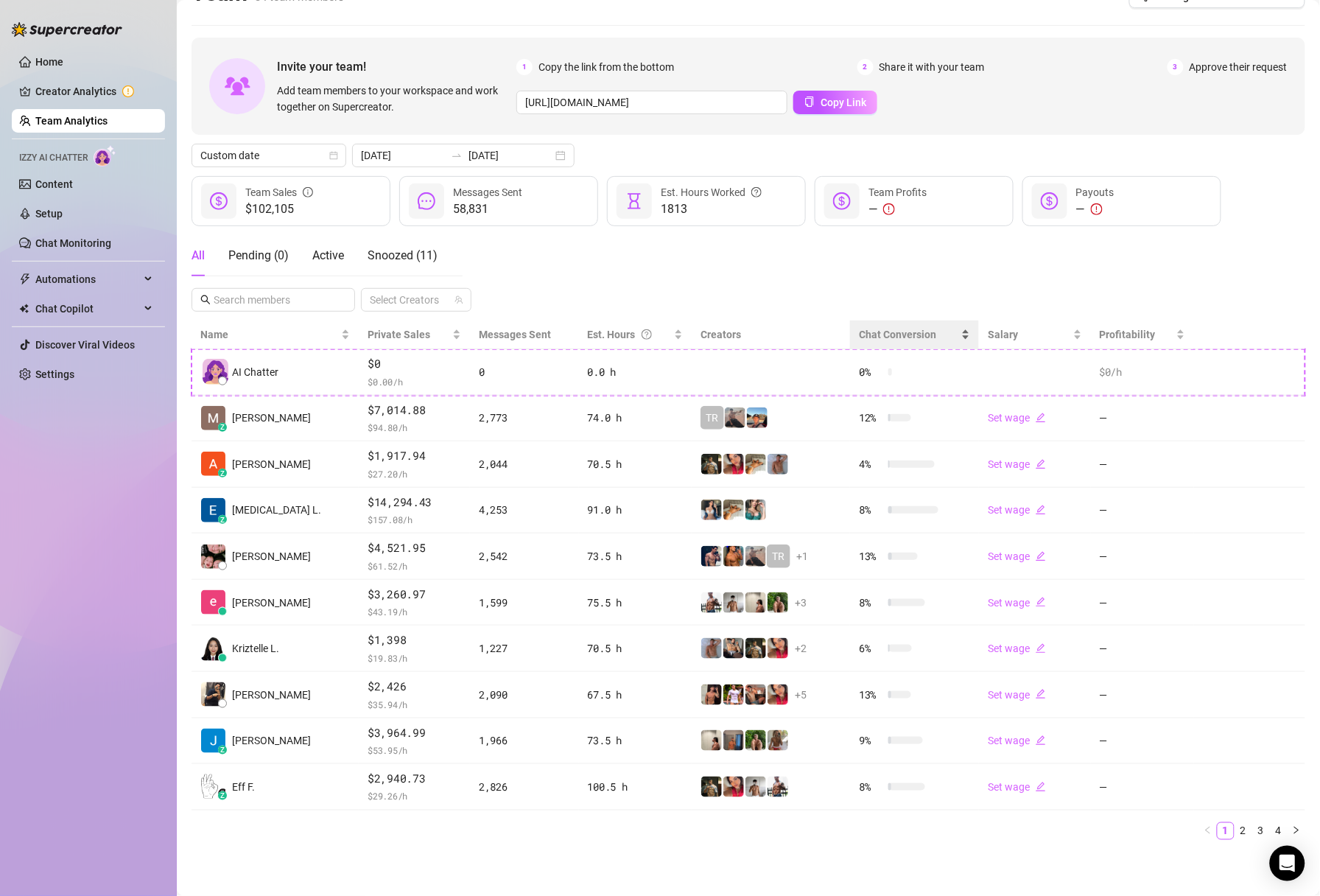
click at [960, 334] on div "Chat Conversion" at bounding box center [915, 334] width 112 height 17
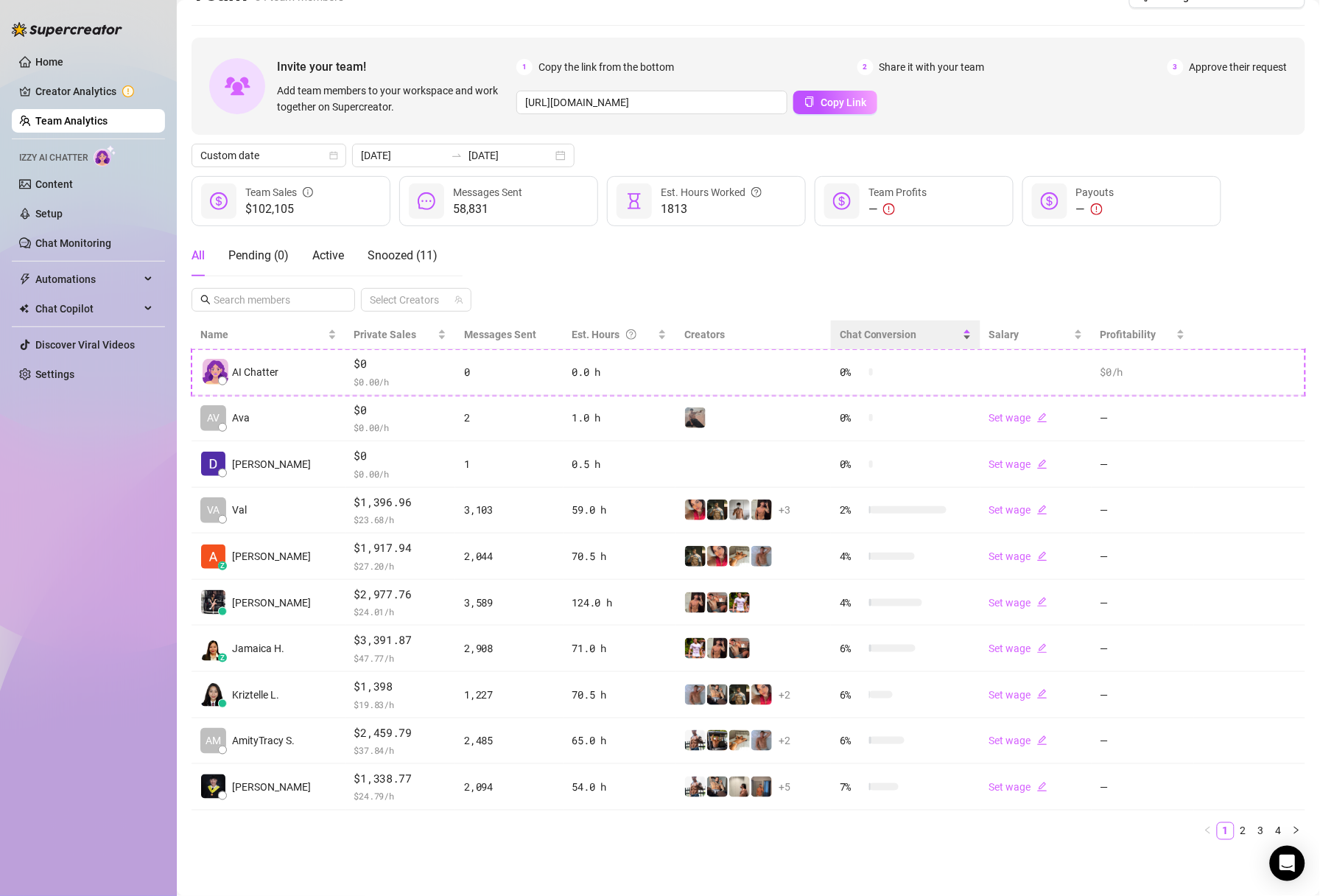
click at [960, 334] on div "Chat Conversion" at bounding box center [906, 334] width 132 height 17
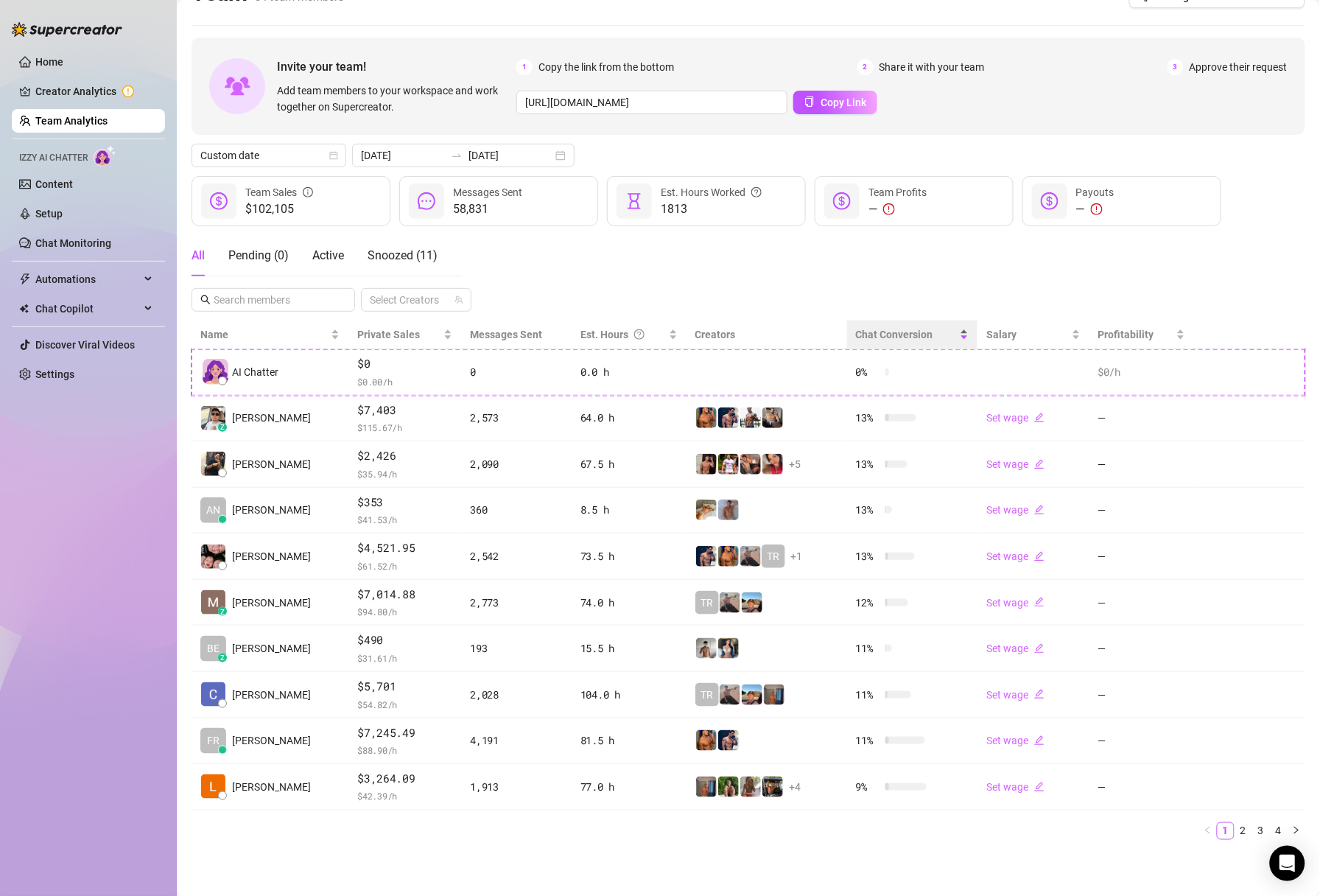
click at [966, 334] on div "Chat Conversion" at bounding box center [913, 334] width 114 height 17
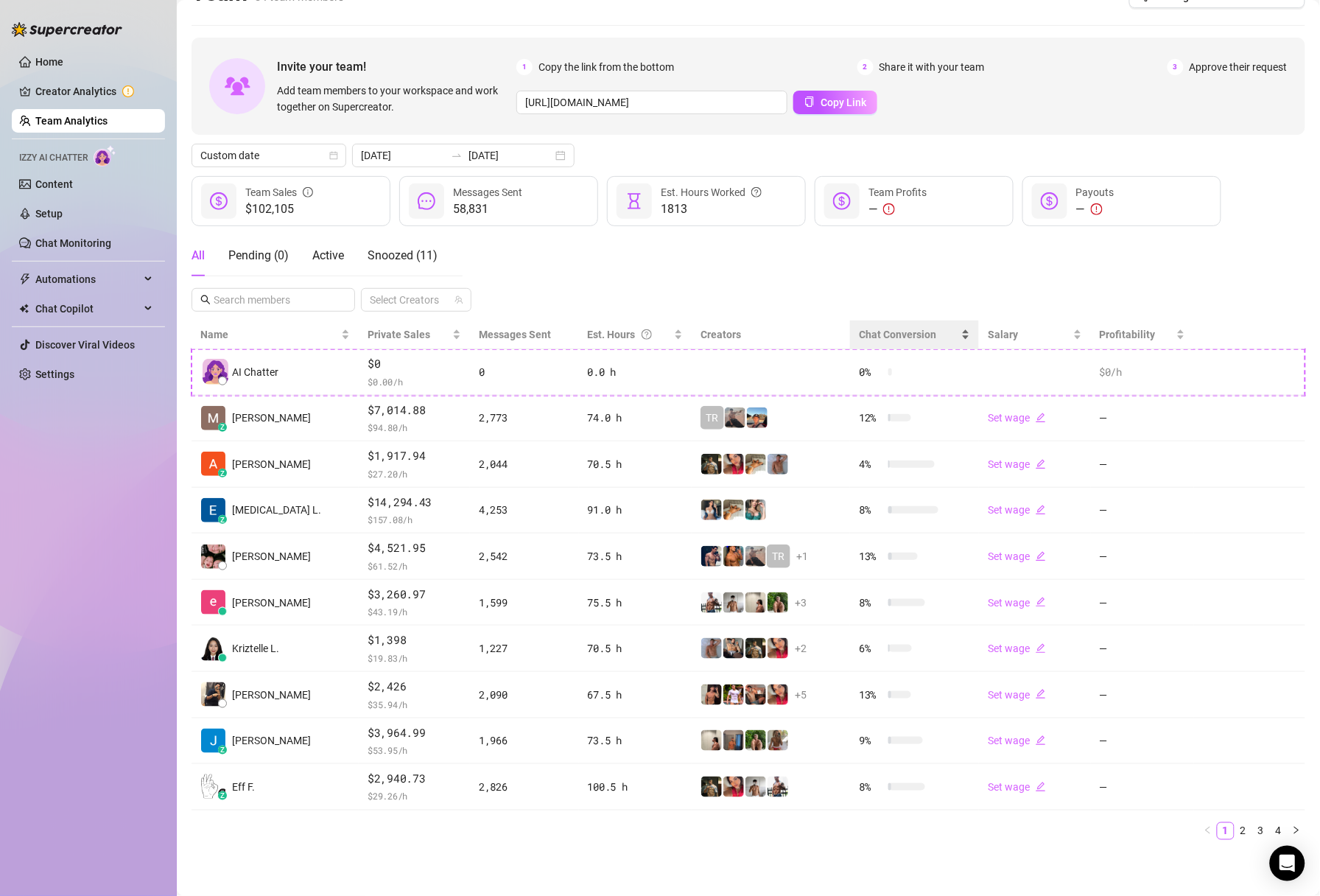
click at [966, 334] on div "Chat Conversion" at bounding box center [915, 334] width 112 height 17
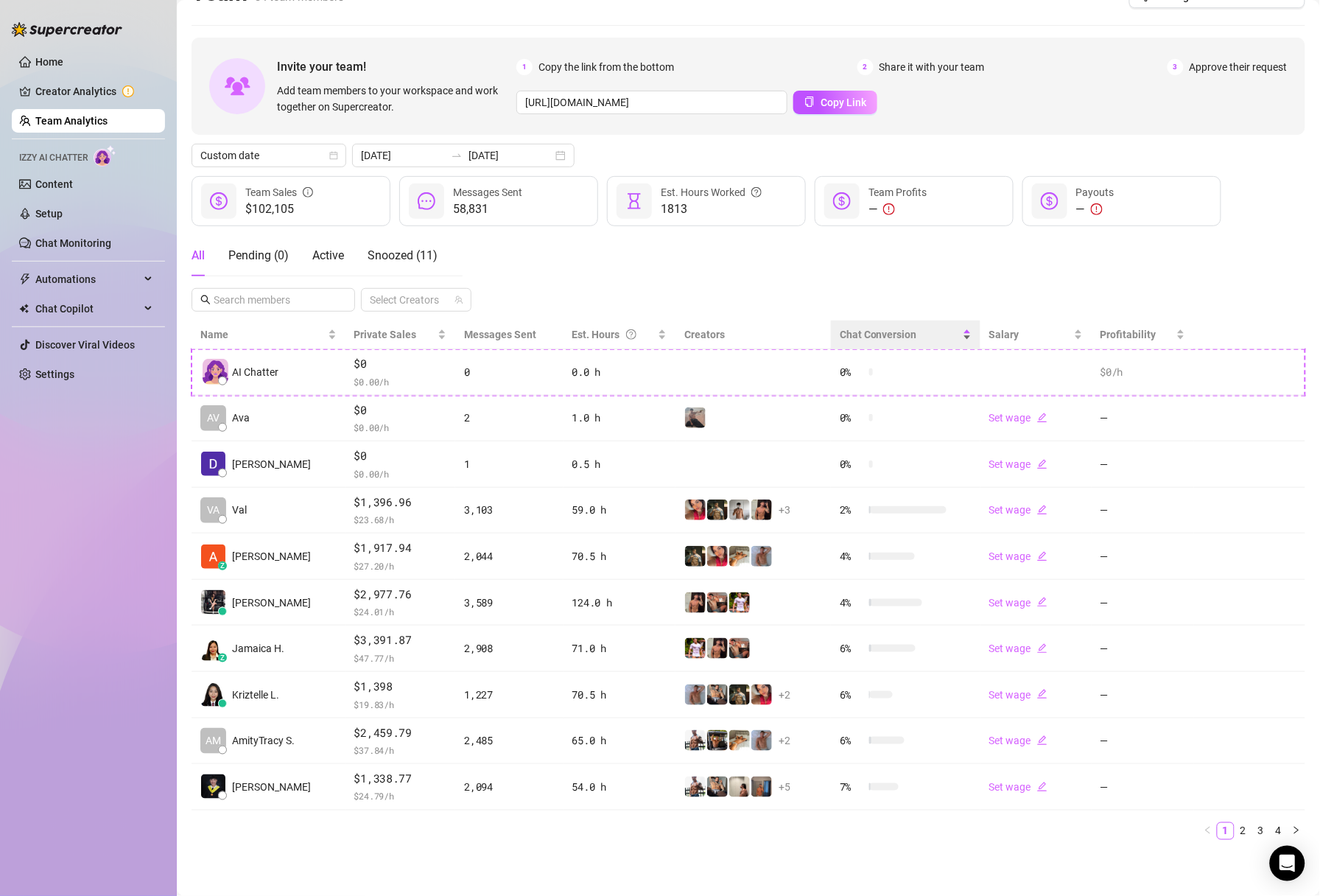
click at [966, 334] on div "Chat Conversion" at bounding box center [906, 334] width 132 height 17
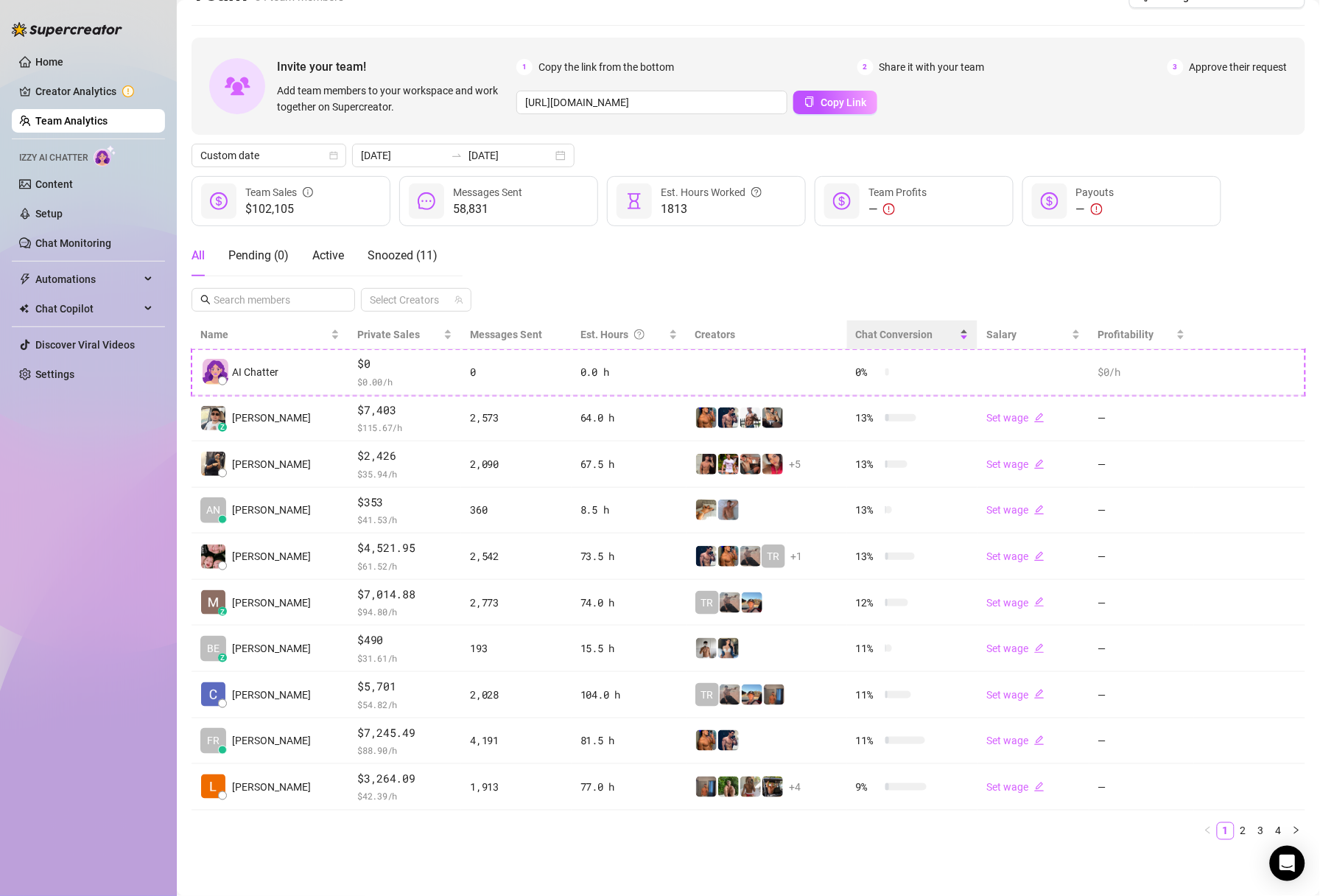
click at [966, 334] on div "Chat Conversion" at bounding box center [913, 334] width 114 height 17
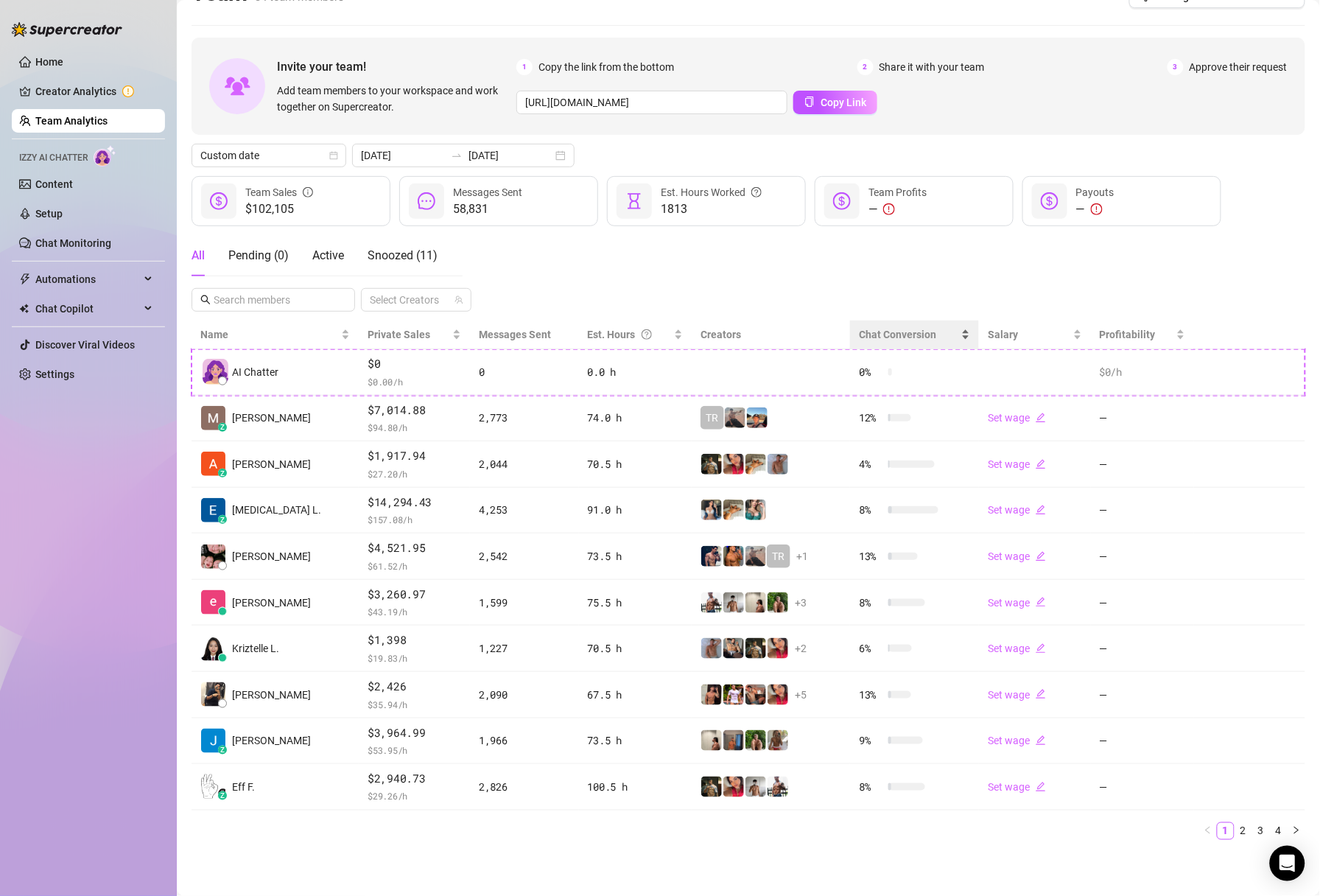
click at [966, 334] on div "Chat Conversion" at bounding box center [915, 334] width 112 height 17
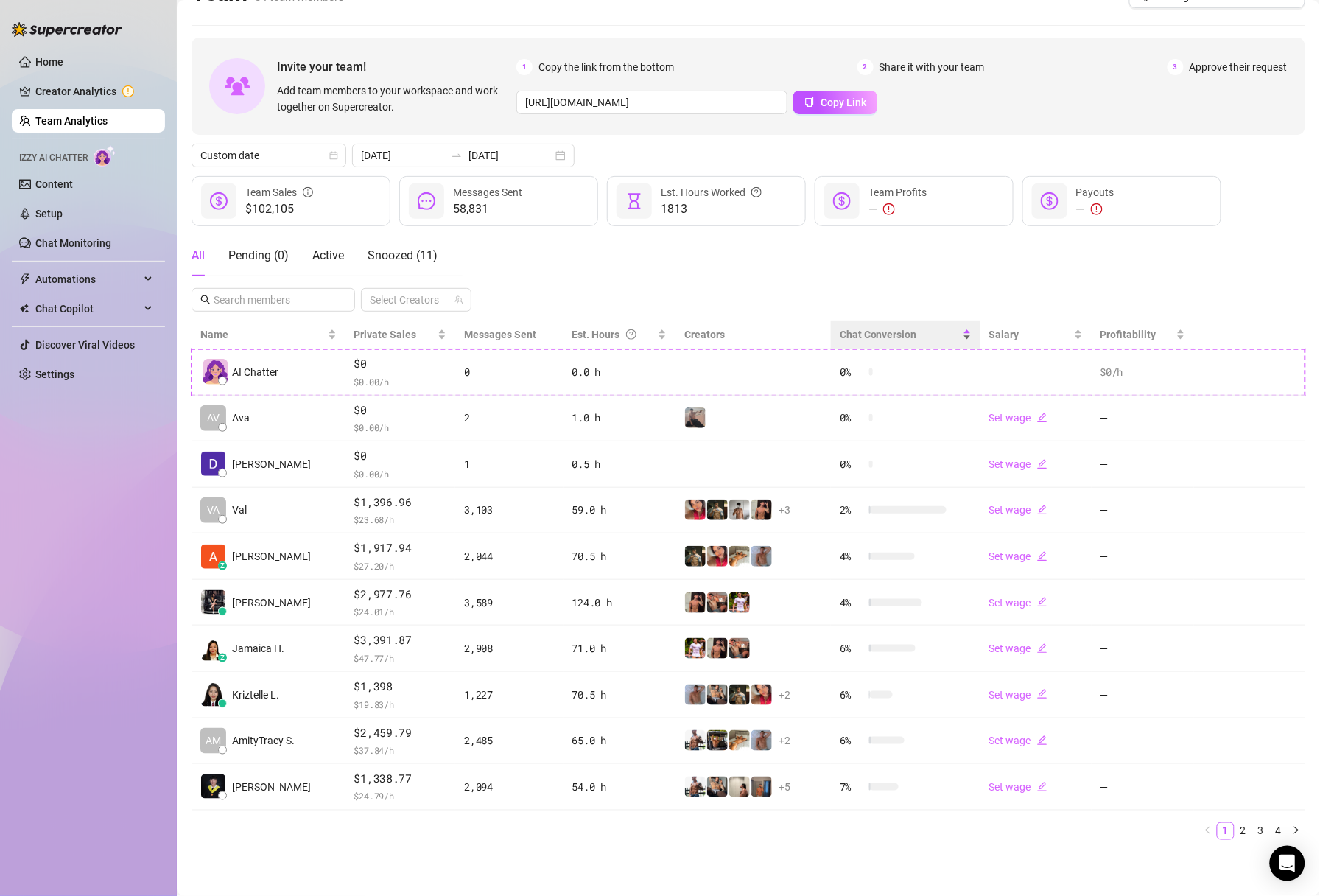
click at [966, 334] on div "Chat Conversion" at bounding box center [906, 334] width 132 height 17
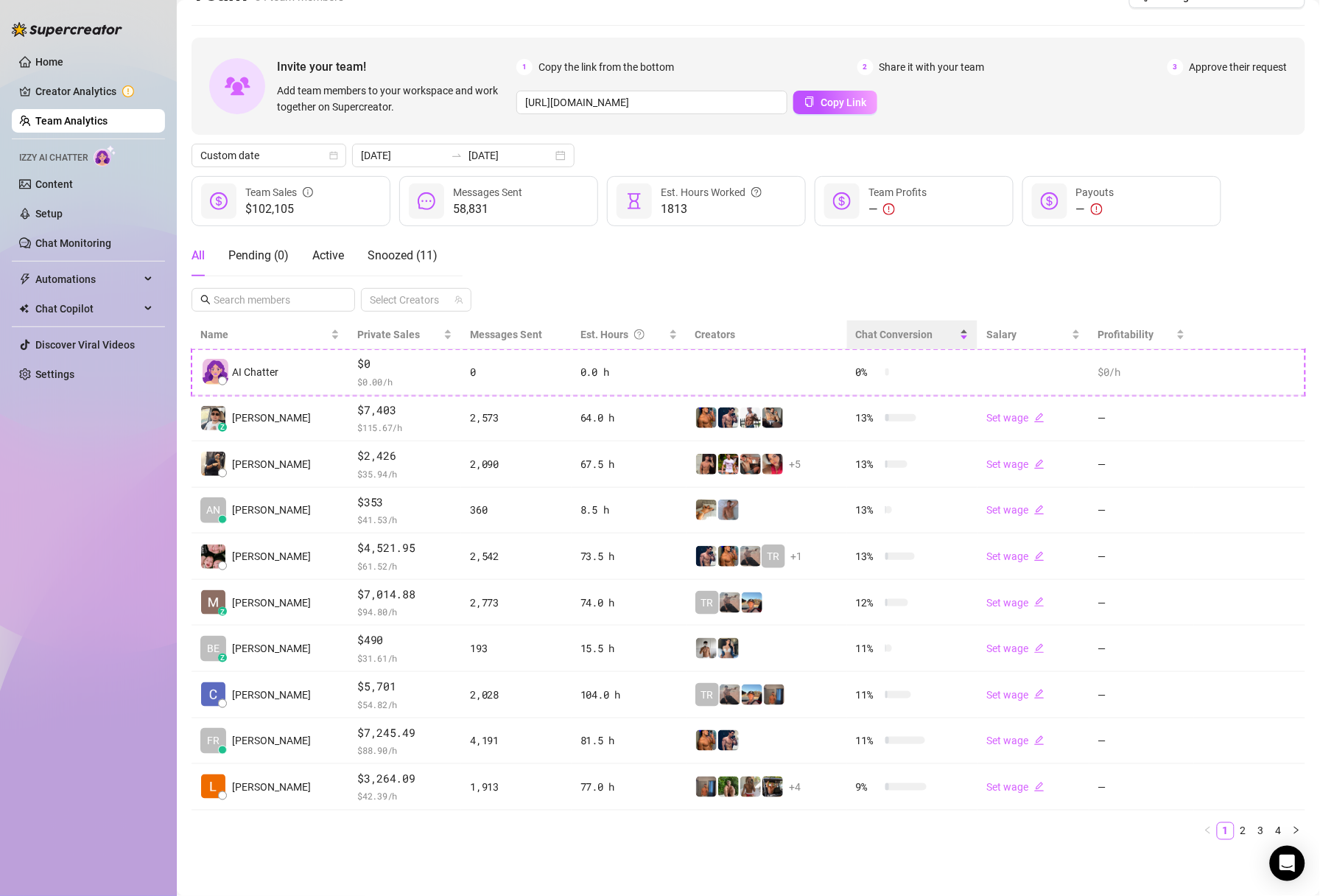
click at [966, 341] on div "Chat Conversion" at bounding box center [913, 334] width 114 height 17
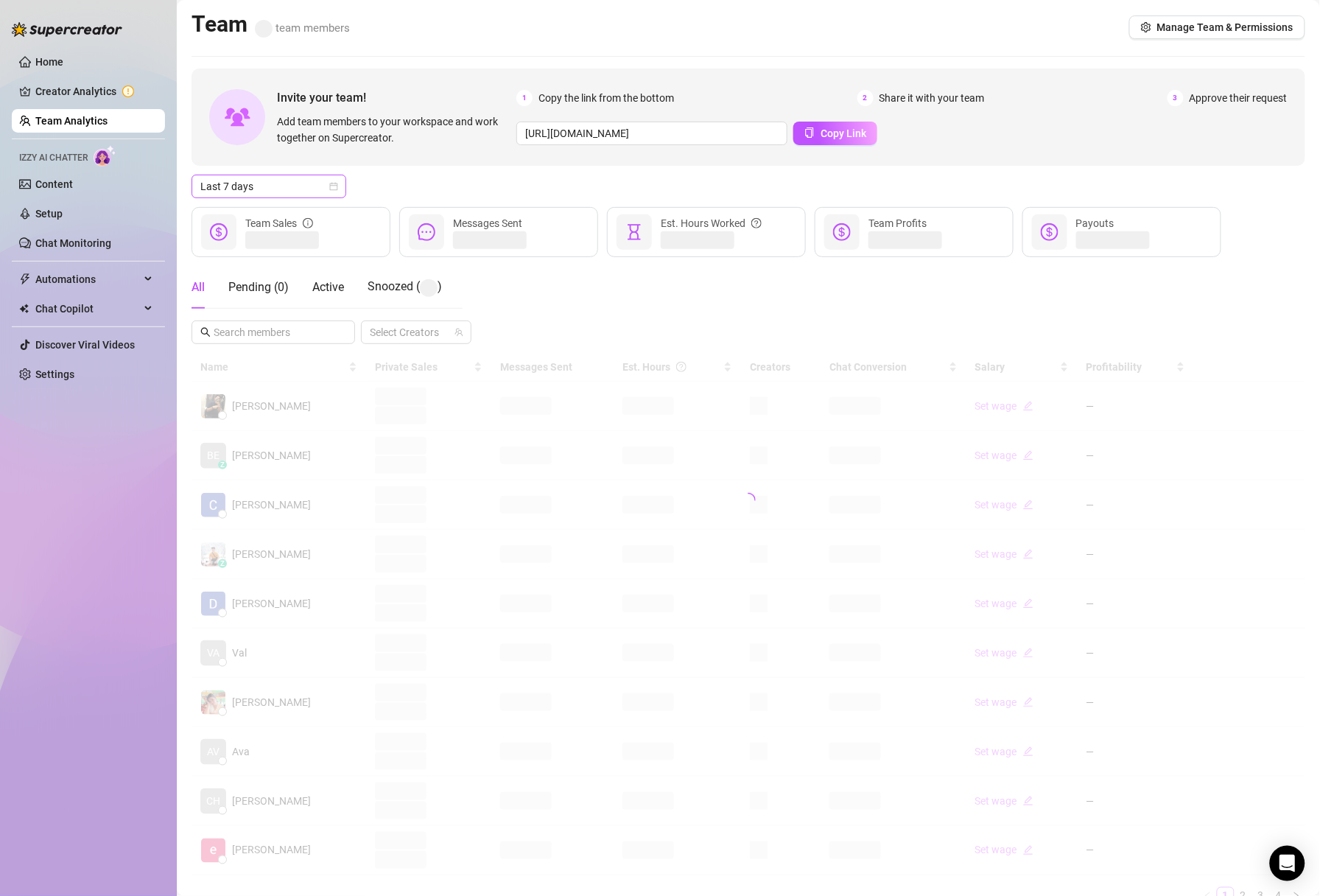
click at [322, 187] on span "Last 7 days" at bounding box center [269, 186] width 137 height 23
click at [224, 314] on div "Custom date" at bounding box center [269, 309] width 131 height 17
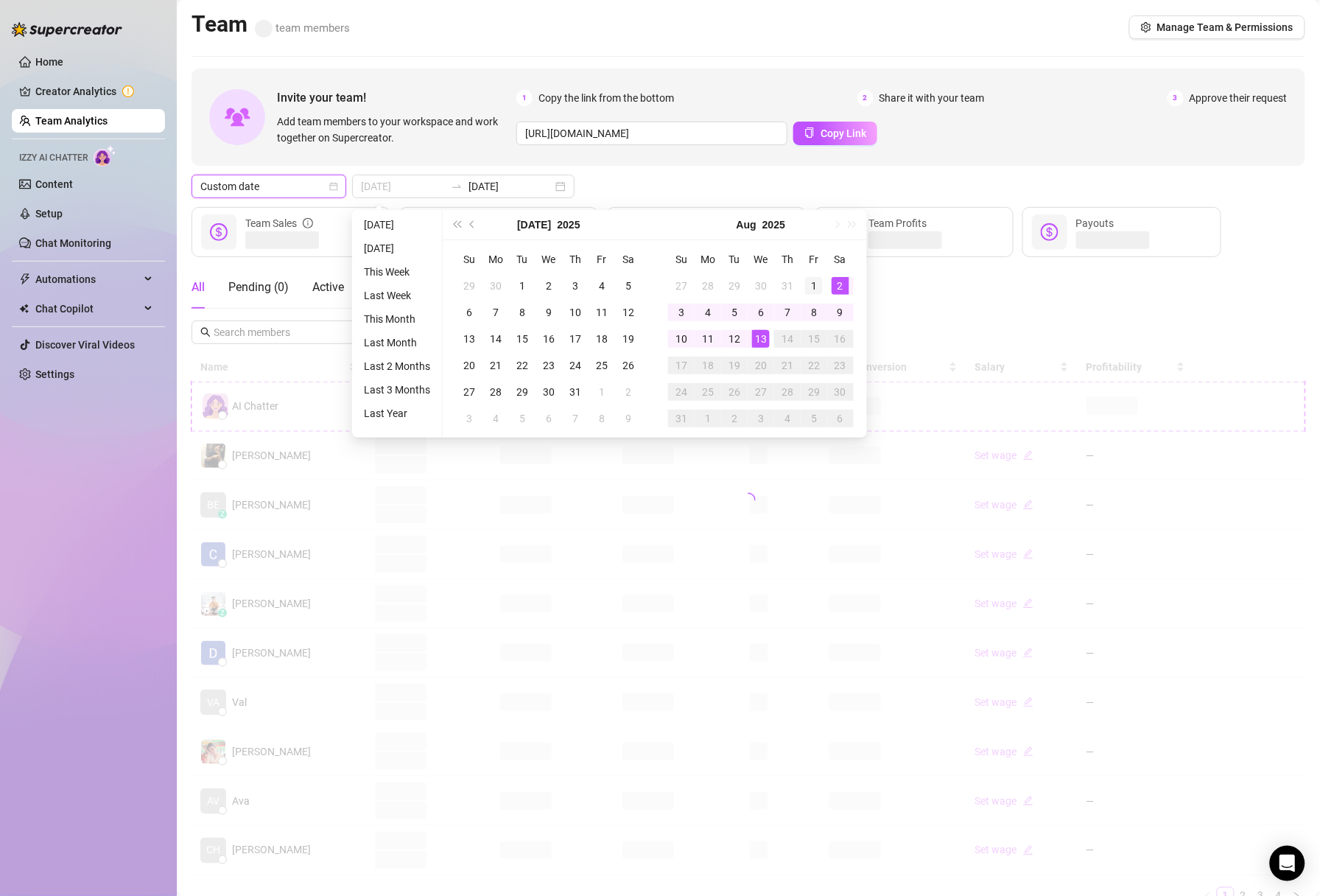
type input "[DATE]"
click at [811, 284] on div "1" at bounding box center [814, 286] width 18 height 18
type input "[DATE]"
click at [738, 341] on div "12" at bounding box center [734, 339] width 18 height 18
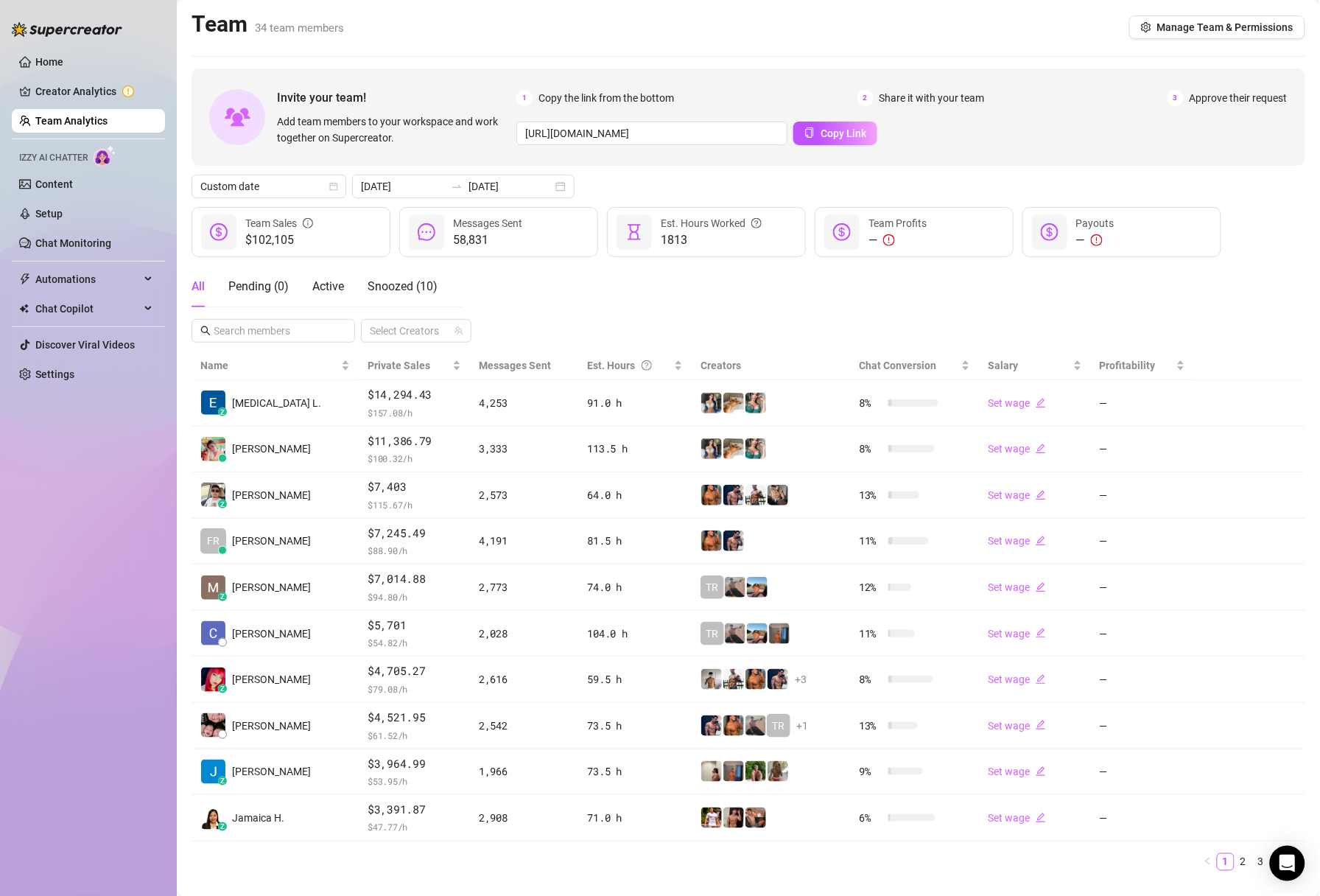
click at [801, 298] on div "All Pending ( 0 ) Active Snoozed ( 10 ) Select Creators" at bounding box center [749, 305] width 1114 height 76
